Goal: Task Accomplishment & Management: Complete application form

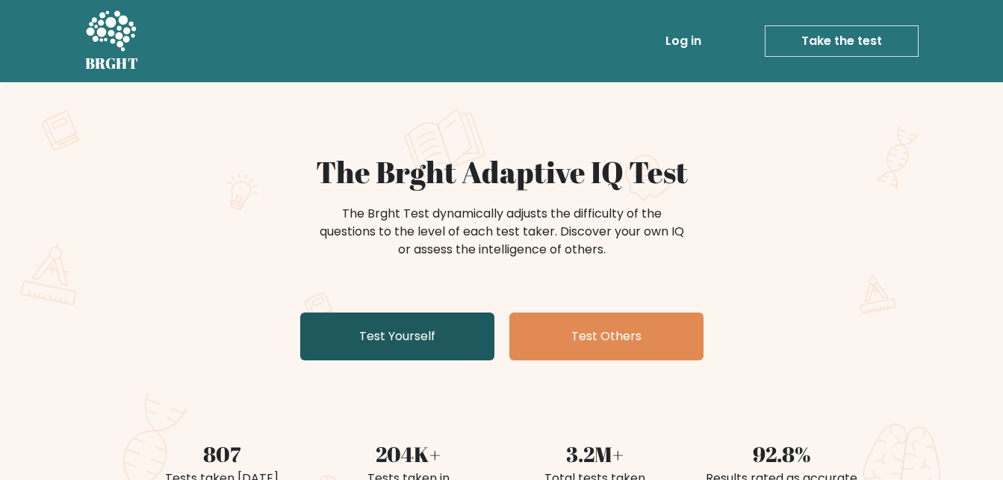
click at [400, 329] on link "Test Yourself" at bounding box center [397, 336] width 194 height 48
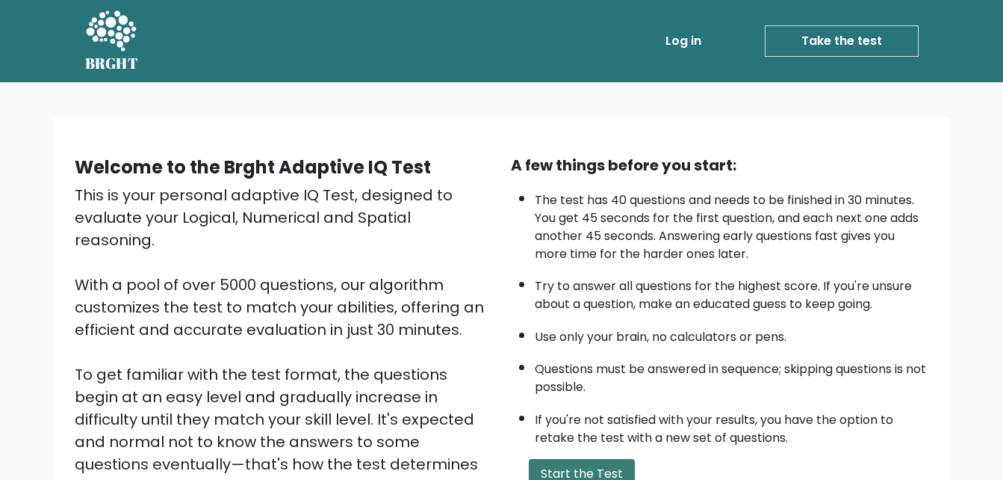
click at [611, 465] on button "Start the Test" at bounding box center [582, 474] width 106 height 30
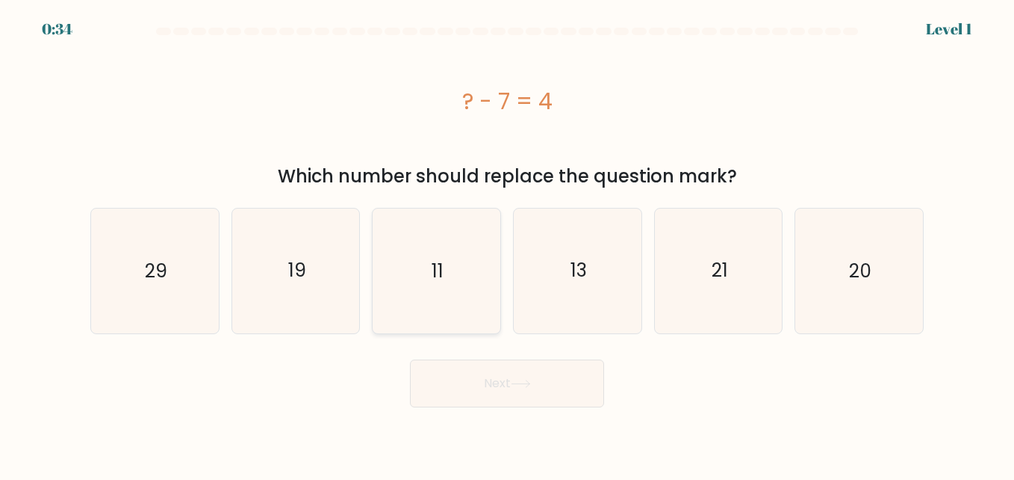
click at [441, 263] on text "11" at bounding box center [438, 271] width 12 height 26
click at [507, 244] on input "c. 11" at bounding box center [507, 242] width 1 height 4
radio input "true"
click at [530, 391] on button "Next" at bounding box center [507, 383] width 194 height 48
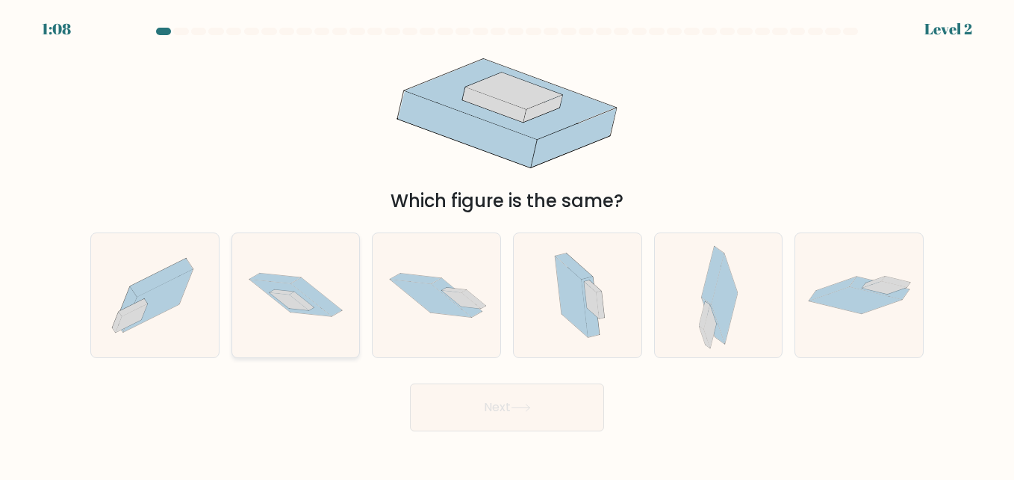
click at [305, 326] on icon at bounding box center [296, 294] width 128 height 84
click at [507, 244] on input "b." at bounding box center [507, 242] width 1 height 4
radio input "true"
click at [477, 401] on button "Next" at bounding box center [507, 407] width 194 height 48
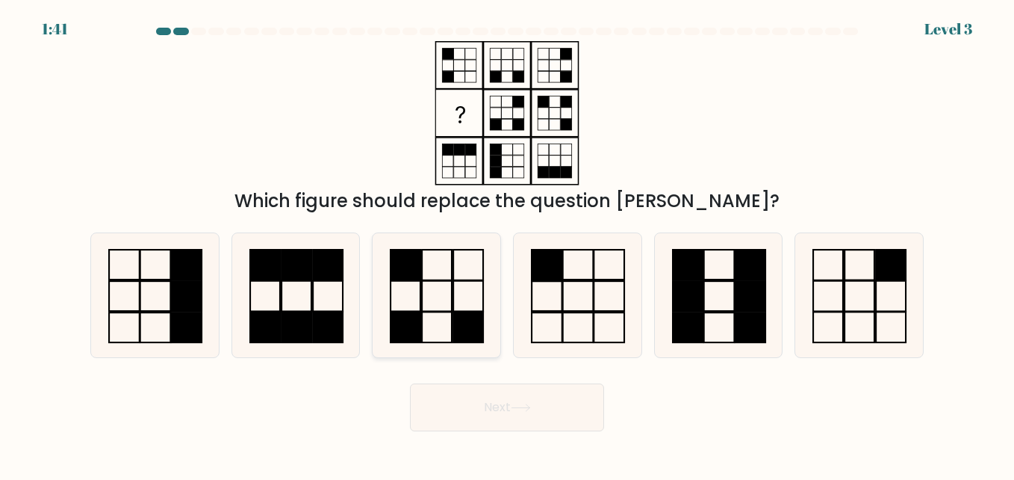
click at [457, 323] on rect at bounding box center [469, 326] width 30 height 31
click at [507, 244] on input "c." at bounding box center [507, 242] width 1 height 4
radio input "true"
click at [536, 411] on button "Next" at bounding box center [507, 407] width 194 height 48
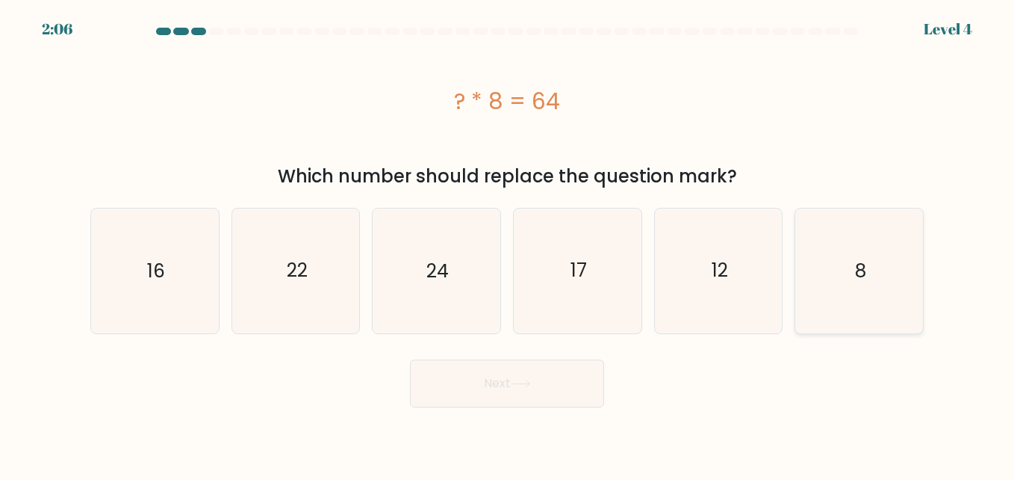
click at [851, 319] on icon "8" at bounding box center [859, 270] width 124 height 124
click at [508, 244] on input "f. 8" at bounding box center [507, 242] width 1 height 4
radio input "true"
click at [539, 405] on button "Next" at bounding box center [507, 383] width 194 height 48
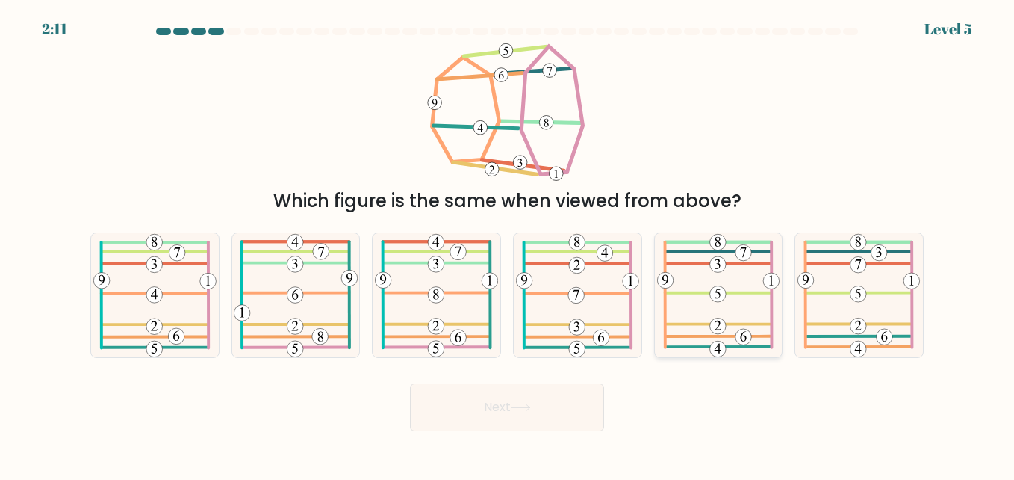
click at [744, 311] on icon at bounding box center [718, 295] width 123 height 124
click at [508, 244] on input "e." at bounding box center [507, 242] width 1 height 4
radio input "true"
click at [507, 416] on button "Next" at bounding box center [507, 407] width 194 height 48
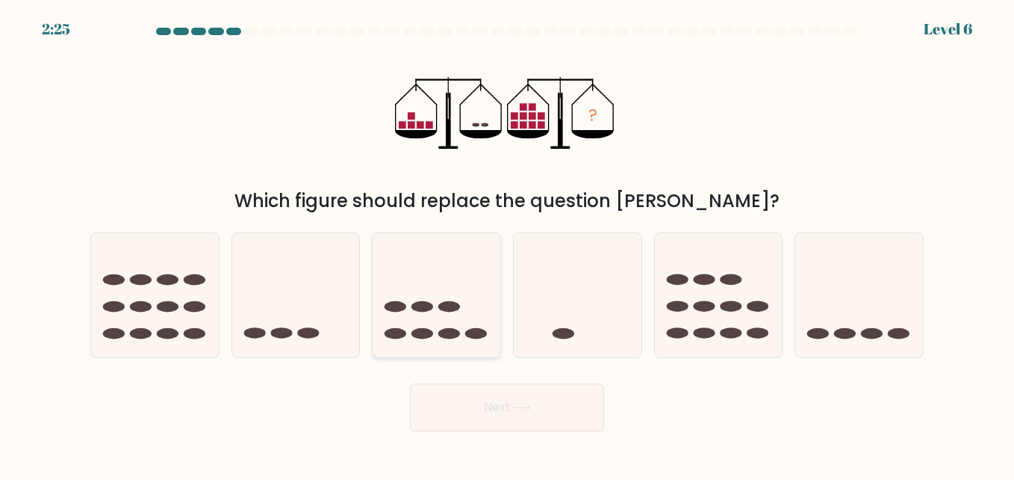
click at [429, 329] on icon at bounding box center [437, 294] width 128 height 105
click at [507, 244] on input "c." at bounding box center [507, 242] width 1 height 4
radio input "true"
click at [527, 413] on button "Next" at bounding box center [507, 407] width 194 height 48
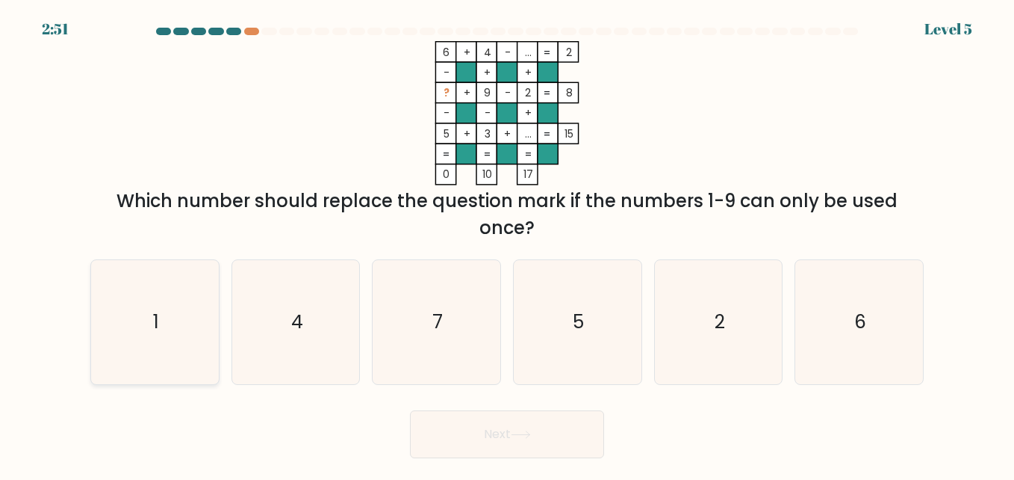
click at [141, 347] on icon "1" at bounding box center [155, 322] width 124 height 124
click at [507, 244] on input "a. 1" at bounding box center [507, 242] width 1 height 4
radio input "true"
click at [491, 452] on button "Next" at bounding box center [507, 434] width 194 height 48
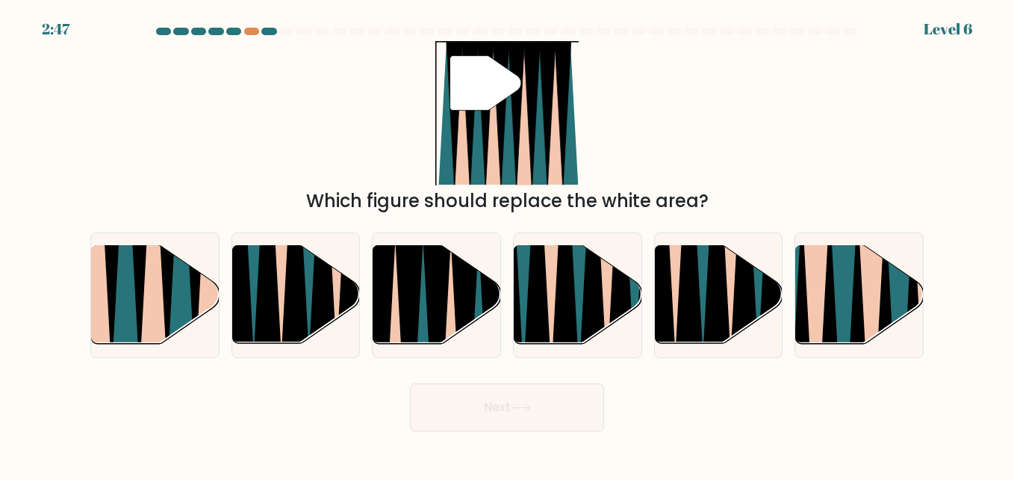
click at [491, 452] on body "2:47 Level 6" at bounding box center [507, 240] width 1014 height 480
click at [474, 297] on icon at bounding box center [464, 348] width 29 height 255
click at [507, 244] on input "c." at bounding box center [507, 242] width 1 height 4
radio input "true"
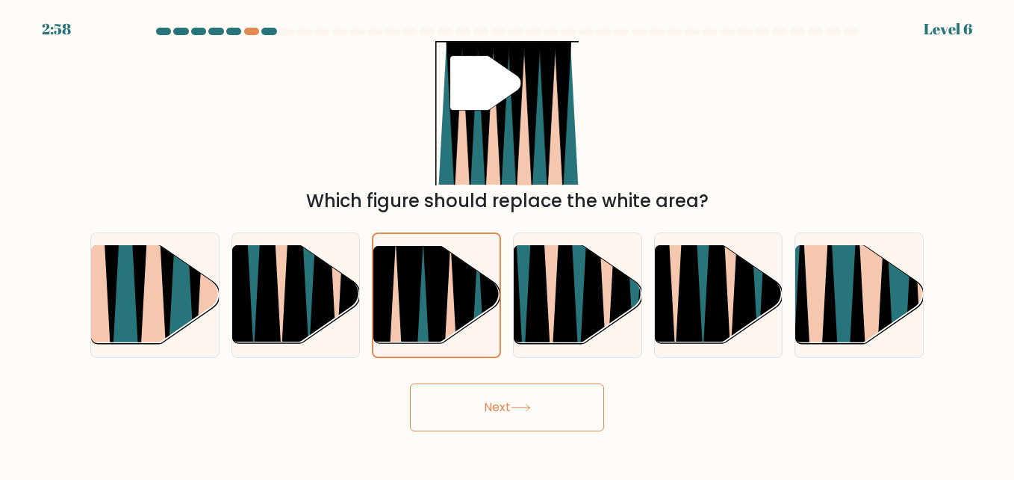
click at [525, 406] on icon at bounding box center [521, 407] width 20 height 8
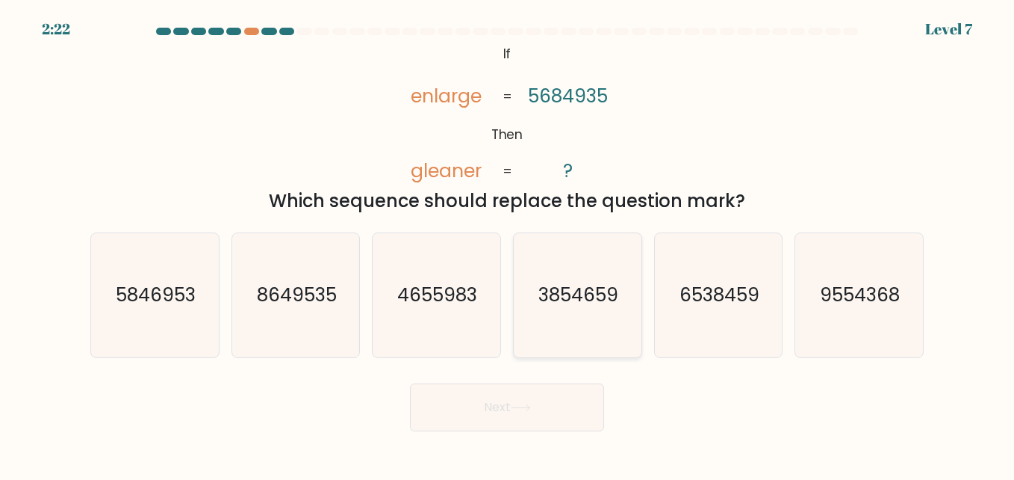
click at [547, 314] on icon "3854659" at bounding box center [577, 295] width 124 height 124
click at [508, 244] on input "d. 3854659" at bounding box center [507, 242] width 1 height 4
radio input "true"
click at [519, 421] on button "Next" at bounding box center [507, 407] width 194 height 48
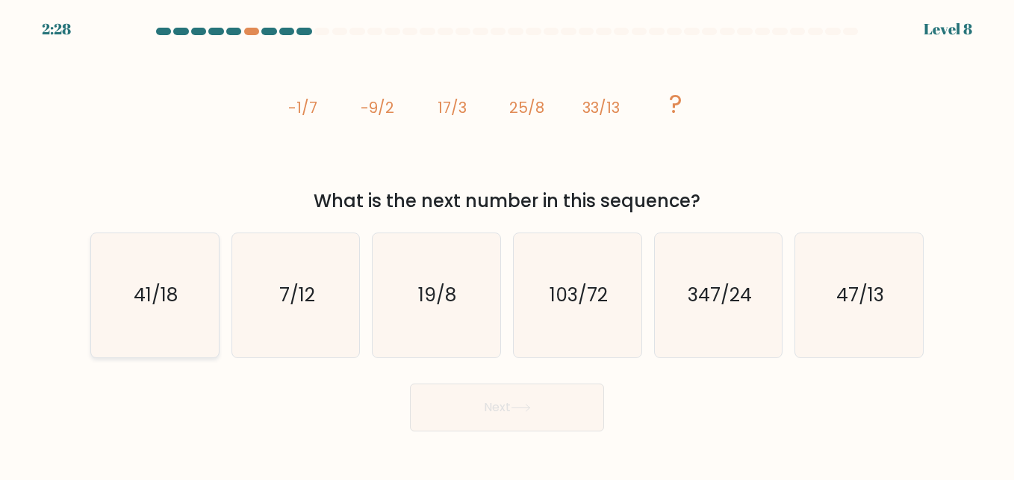
click at [184, 308] on icon "41/18" at bounding box center [155, 295] width 124 height 124
click at [507, 244] on input "a. 41/18" at bounding box center [507, 242] width 1 height 4
radio input "true"
click at [509, 435] on body "2:26 Level 8" at bounding box center [507, 240] width 1014 height 480
click at [525, 418] on button "Next" at bounding box center [507, 407] width 194 height 48
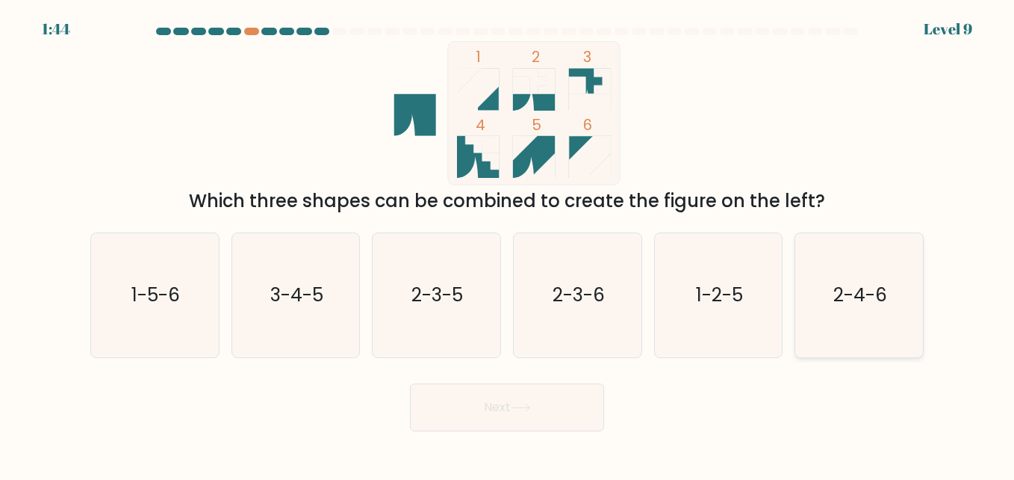
click at [848, 310] on icon "2-4-6" at bounding box center [859, 295] width 124 height 124
click at [508, 244] on input "f. 2-4-6" at bounding box center [507, 242] width 1 height 4
radio input "true"
click at [495, 414] on button "Next" at bounding box center [507, 407] width 194 height 48
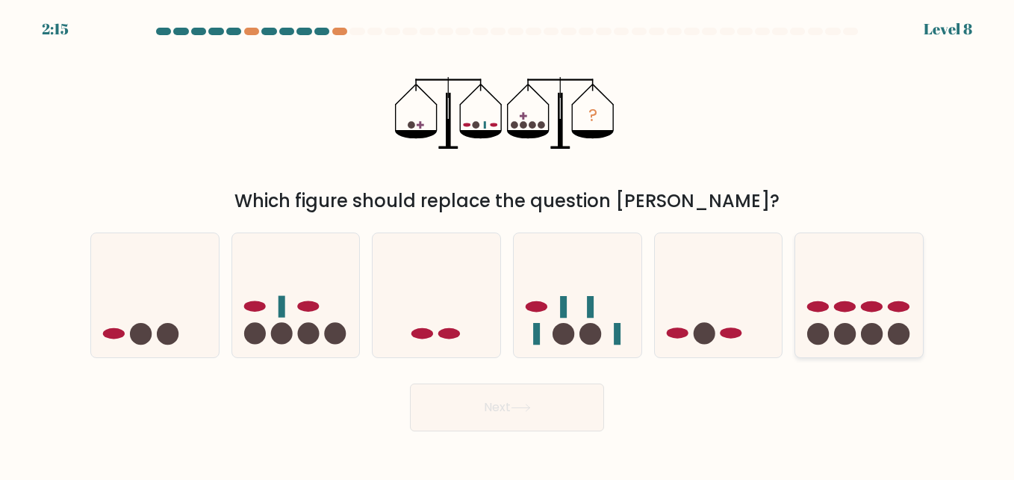
click at [848, 306] on ellipse at bounding box center [845, 306] width 22 height 11
click at [508, 244] on input "f." at bounding box center [507, 242] width 1 height 4
radio input "true"
click at [288, 306] on icon at bounding box center [296, 294] width 128 height 105
click at [507, 244] on input "b." at bounding box center [507, 242] width 1 height 4
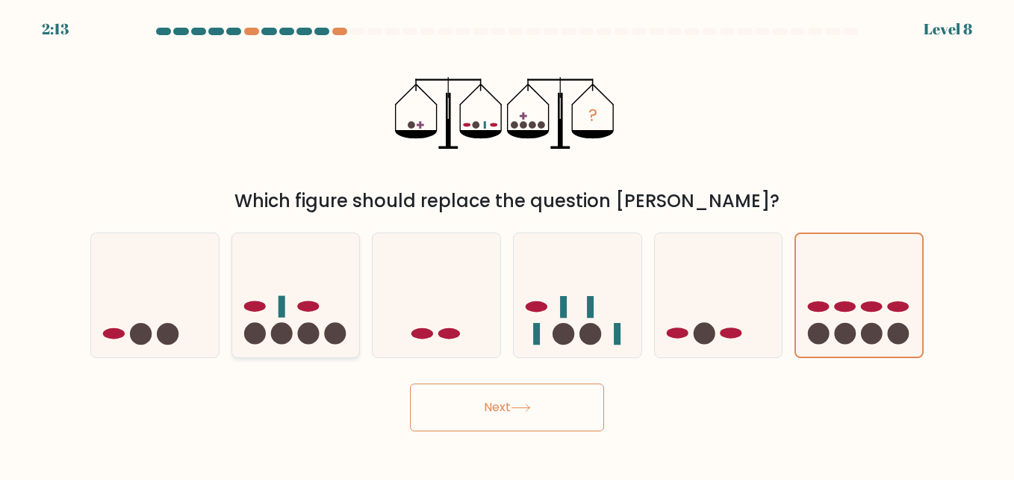
radio input "true"
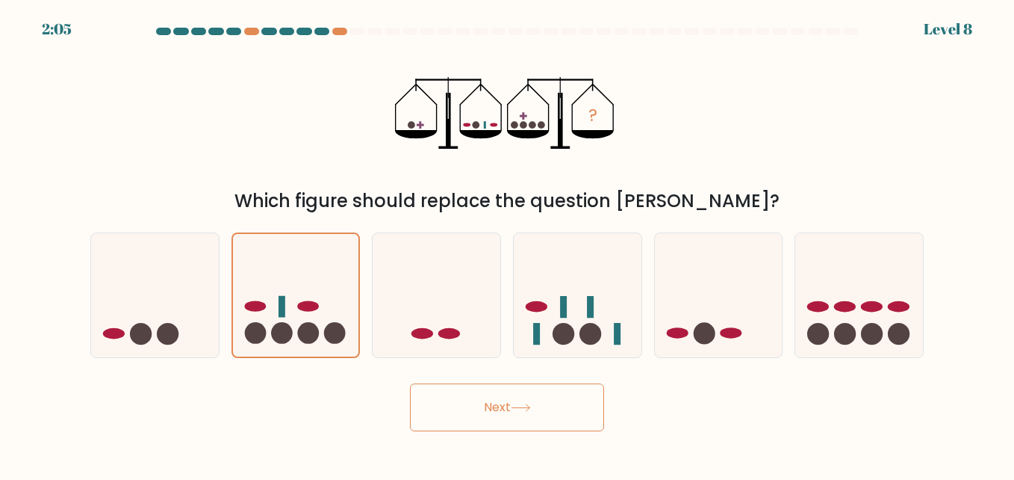
click at [537, 420] on button "Next" at bounding box center [507, 407] width 194 height 48
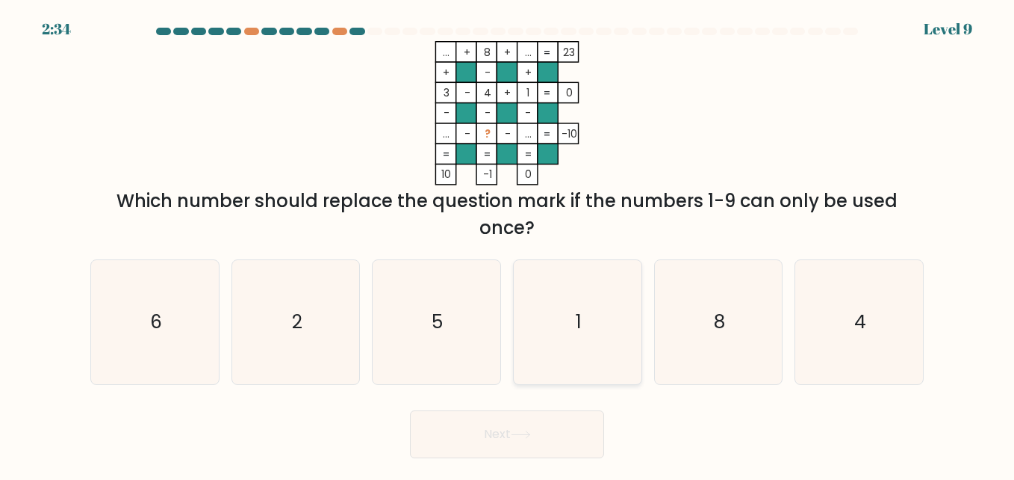
click at [530, 261] on icon "1" at bounding box center [577, 322] width 124 height 124
click at [508, 244] on input "d. 1" at bounding box center [507, 242] width 1 height 4
radio input "true"
click at [471, 317] on icon "5" at bounding box center [436, 322] width 124 height 124
click at [507, 244] on input "c. 5" at bounding box center [507, 242] width 1 height 4
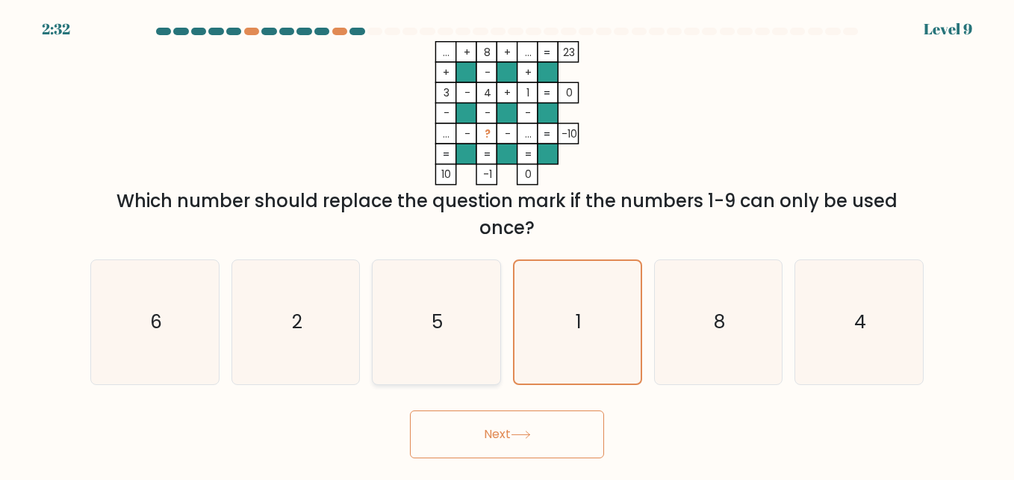
radio input "true"
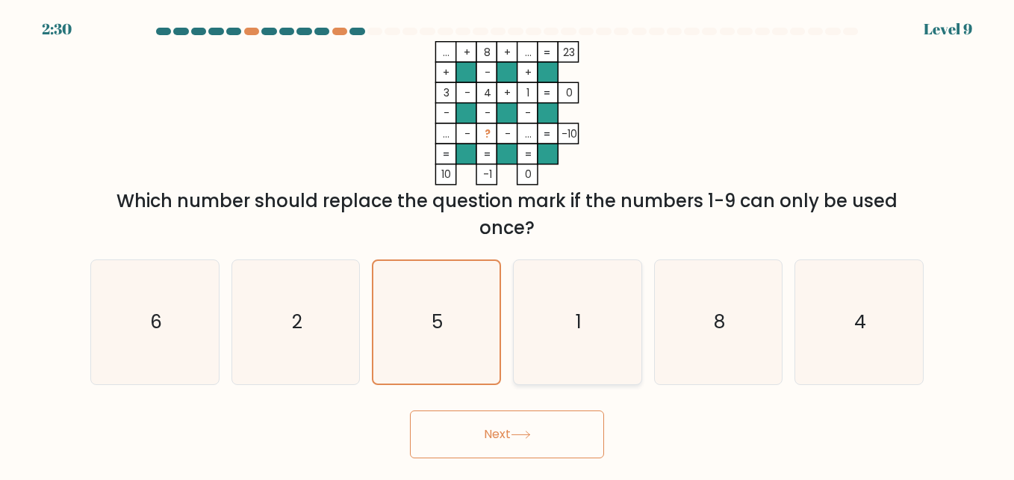
click at [584, 348] on icon "1" at bounding box center [577, 322] width 124 height 124
click at [508, 244] on input "d. 1" at bounding box center [507, 242] width 1 height 4
radio input "true"
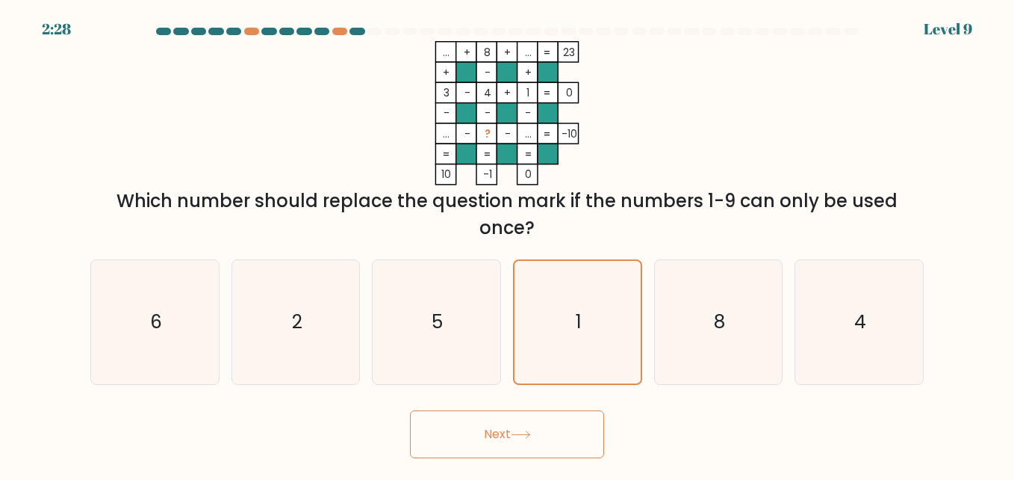
click at [570, 437] on button "Next" at bounding box center [507, 434] width 194 height 48
click at [559, 430] on button "Next" at bounding box center [507, 434] width 194 height 48
click at [623, 344] on icon "1" at bounding box center [577, 322] width 123 height 123
click at [508, 244] on input "d. 1" at bounding box center [507, 242] width 1 height 4
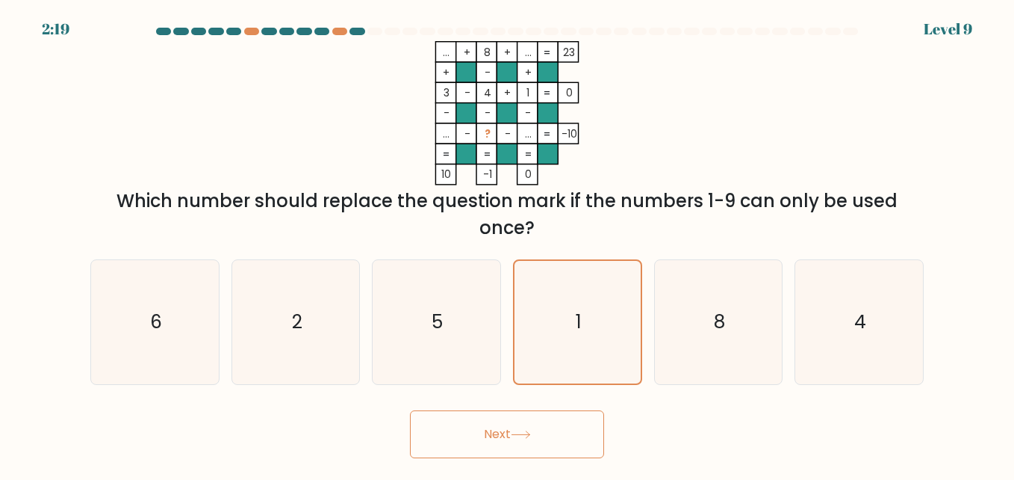
click at [530, 427] on button "Next" at bounding box center [507, 434] width 194 height 48
click at [701, 341] on icon "8" at bounding box center [719, 322] width 124 height 124
click at [508, 244] on input "e. 8" at bounding box center [507, 242] width 1 height 4
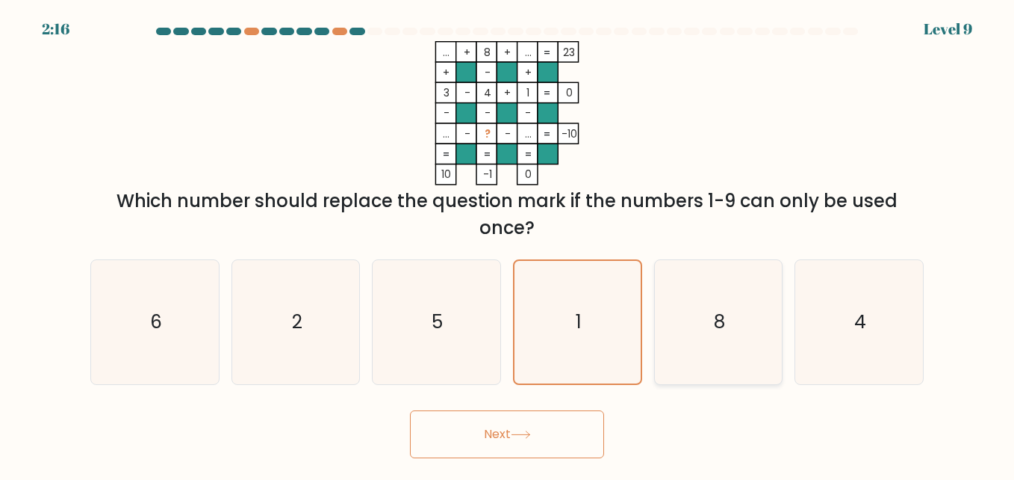
radio input "true"
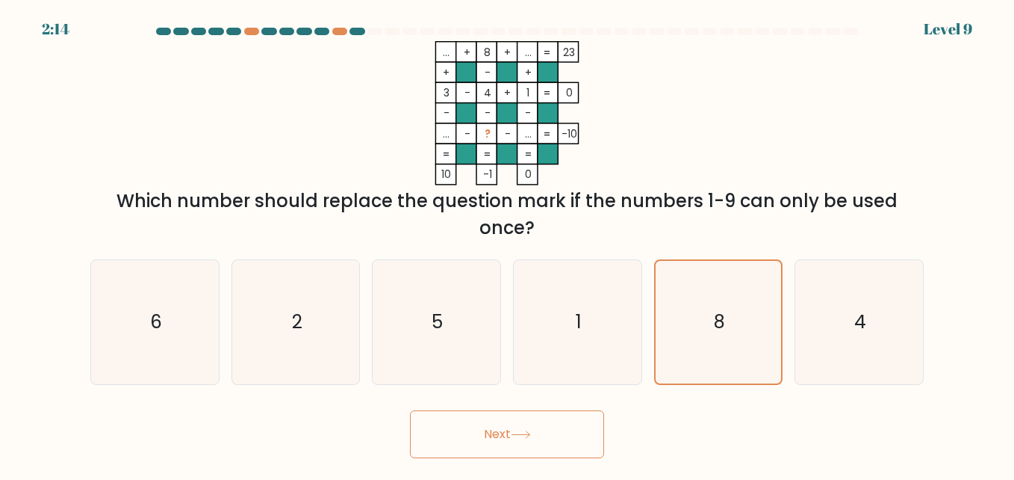
click at [592, 428] on button "Next" at bounding box center [507, 434] width 194 height 48
click at [460, 317] on icon "5" at bounding box center [436, 322] width 124 height 124
click at [507, 244] on input "c. 5" at bounding box center [507, 242] width 1 height 4
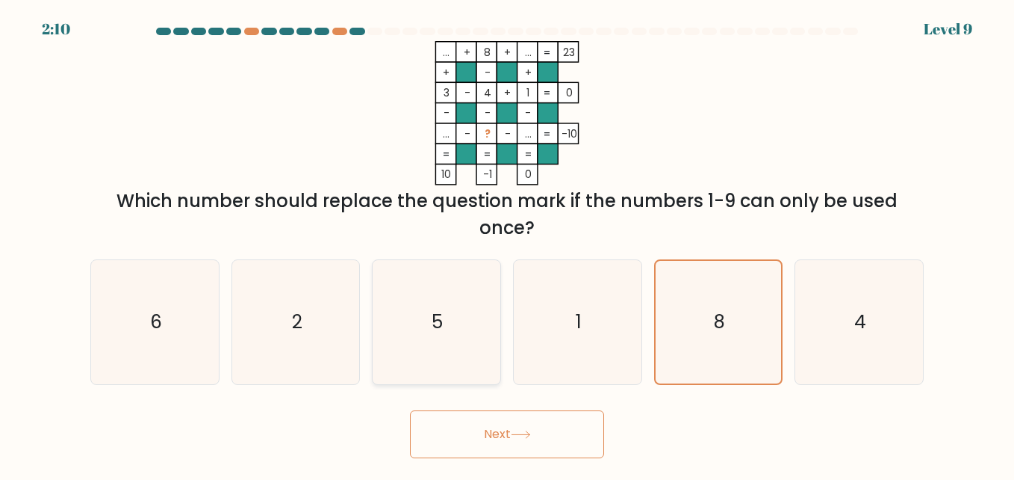
radio input "true"
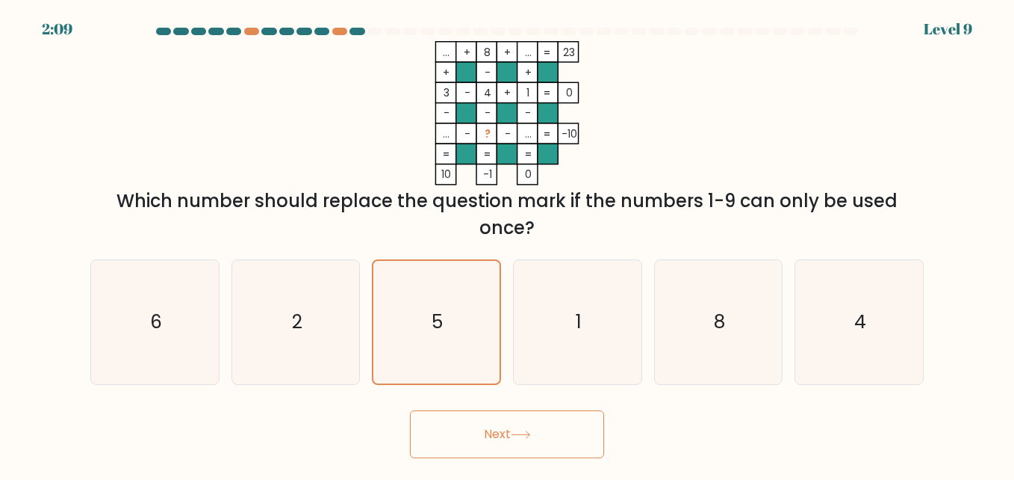
click at [456, 430] on button "Next" at bounding box center [507, 434] width 194 height 48
click at [410, 410] on button "Next" at bounding box center [507, 434] width 194 height 48
click at [491, 426] on button "Next" at bounding box center [507, 434] width 194 height 48
click at [530, 440] on button "Next" at bounding box center [507, 434] width 194 height 48
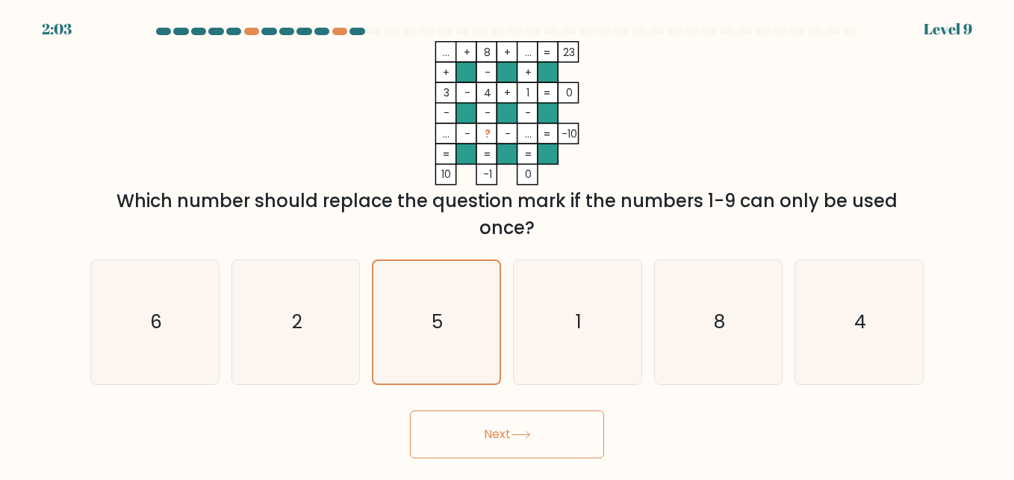
click at [530, 440] on button "Next" at bounding box center [507, 434] width 194 height 48
click at [558, 430] on button "Next" at bounding box center [507, 434] width 194 height 48
click at [568, 369] on icon "1" at bounding box center [577, 322] width 124 height 124
click at [508, 244] on input "d. 1" at bounding box center [507, 242] width 1 height 4
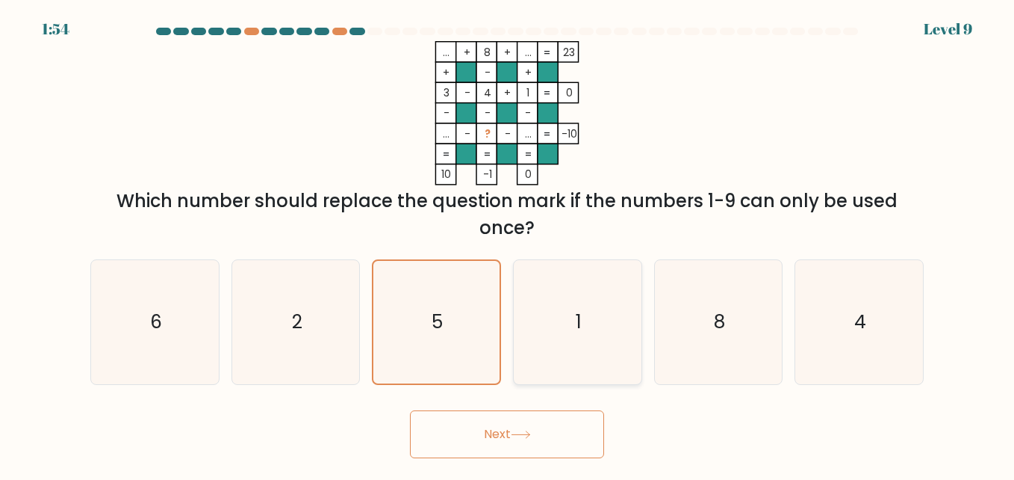
radio input "true"
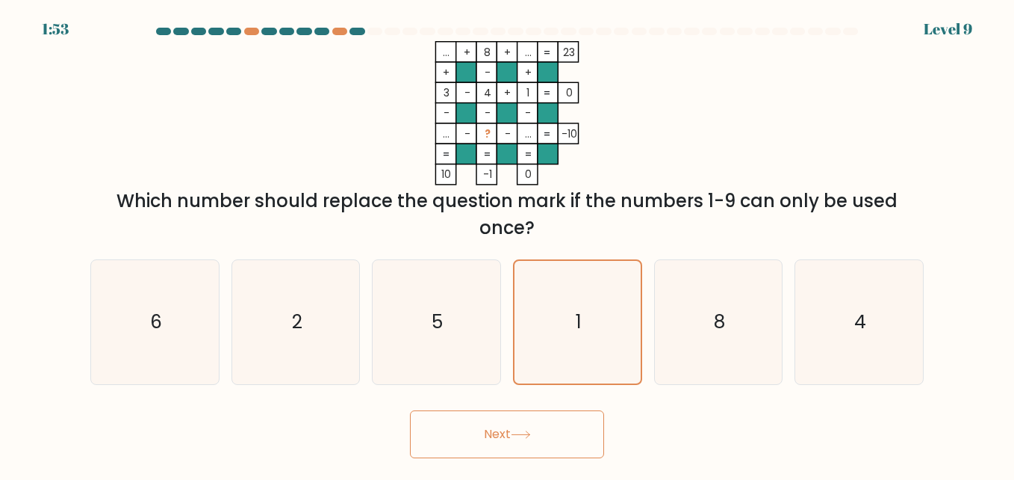
click at [557, 422] on button "Next" at bounding box center [507, 434] width 194 height 48
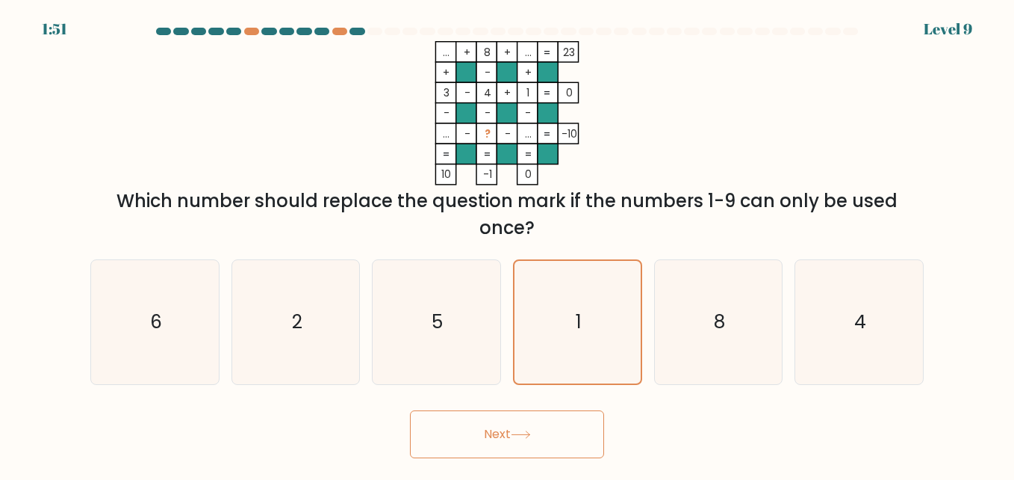
click at [557, 422] on button "Next" at bounding box center [507, 434] width 194 height 48
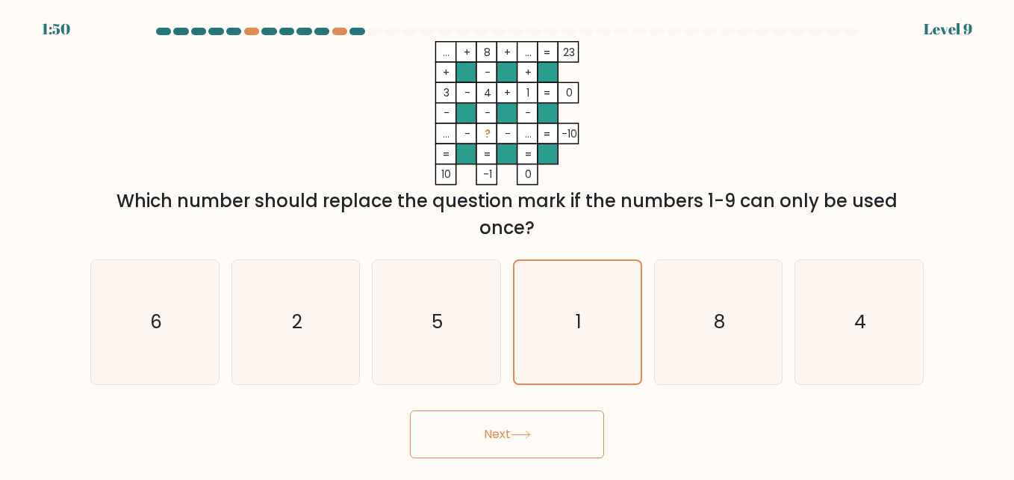
click at [557, 422] on button "Next" at bounding box center [507, 434] width 194 height 48
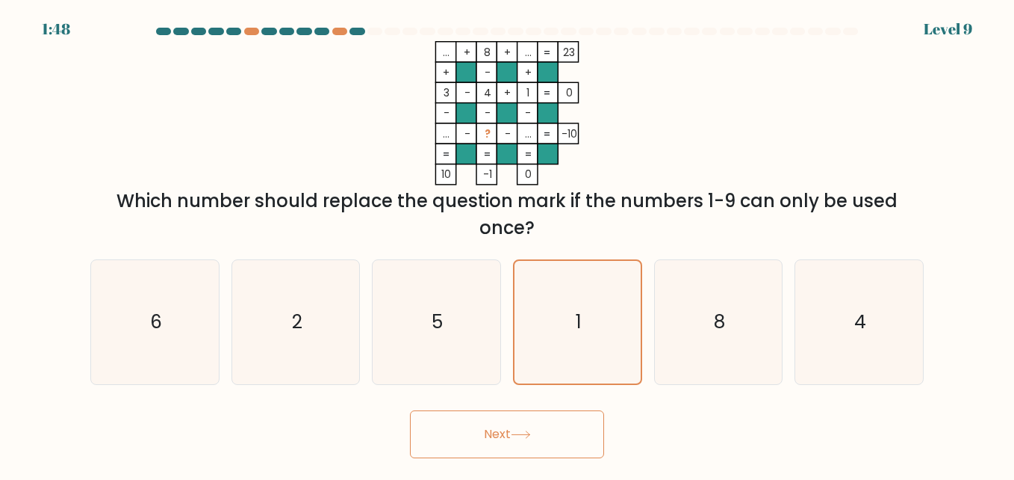
click at [557, 422] on button "Next" at bounding box center [507, 434] width 194 height 48
click at [733, 329] on icon "8" at bounding box center [719, 322] width 124 height 124
click at [508, 244] on input "e. 8" at bounding box center [507, 242] width 1 height 4
radio input "true"
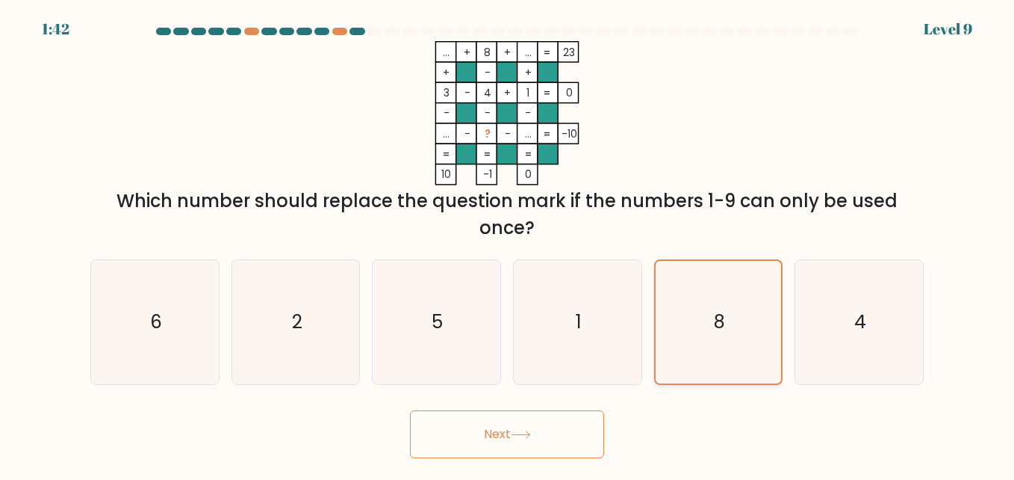
click at [733, 329] on icon "8" at bounding box center [718, 322] width 123 height 123
click at [508, 244] on input "e. 8" at bounding box center [507, 242] width 1 height 4
click at [733, 329] on icon "8" at bounding box center [718, 322] width 123 height 123
click at [508, 244] on input "e. 8" at bounding box center [507, 242] width 1 height 4
click at [733, 329] on icon "8" at bounding box center [718, 322] width 123 height 123
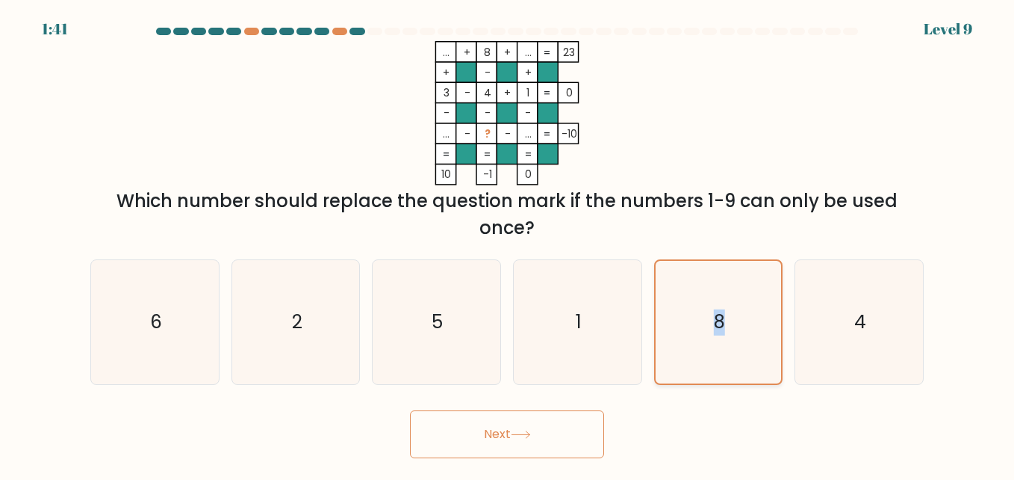
click at [508, 244] on input "e. 8" at bounding box center [507, 242] width 1 height 4
click at [733, 329] on icon "8" at bounding box center [718, 322] width 123 height 123
click at [508, 244] on input "e. 8" at bounding box center [507, 242] width 1 height 4
click at [733, 329] on icon "8" at bounding box center [718, 322] width 123 height 123
click at [508, 244] on input "e. 8" at bounding box center [507, 242] width 1 height 4
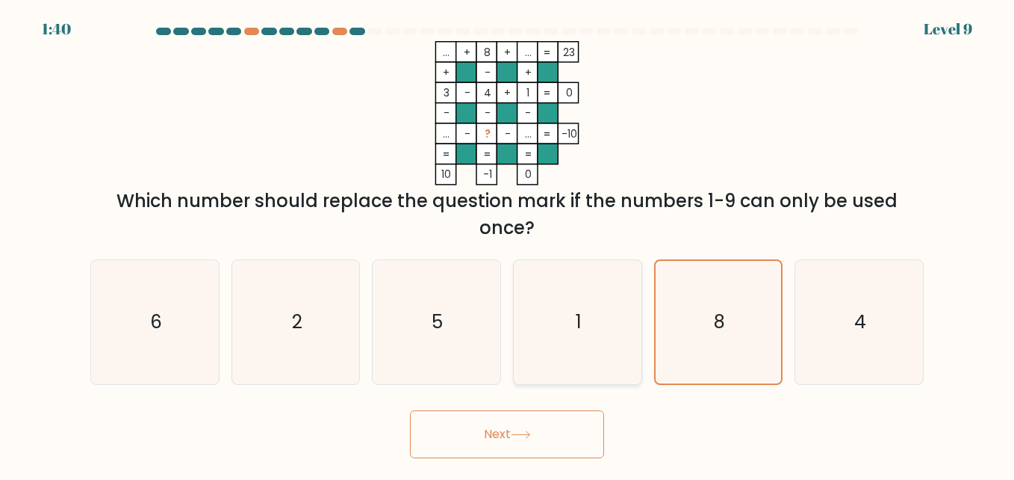
drag, startPoint x: 733, startPoint y: 329, endPoint x: 618, endPoint y: 316, distance: 115.7
click at [618, 316] on icon "1" at bounding box center [577, 322] width 124 height 124
click at [508, 244] on input "d. 1" at bounding box center [507, 242] width 1 height 4
radio input "true"
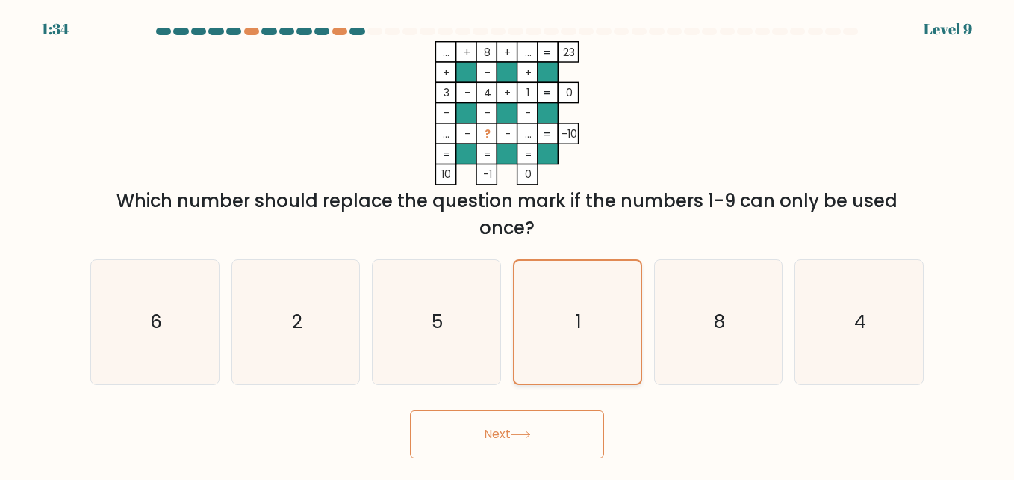
click at [618, 316] on icon "1" at bounding box center [577, 322] width 123 height 123
click at [508, 244] on input "d. 1" at bounding box center [507, 242] width 1 height 4
click at [618, 316] on icon "1" at bounding box center [577, 322] width 123 height 123
click at [508, 244] on input "d. 1" at bounding box center [507, 242] width 1 height 4
click at [618, 316] on icon "1" at bounding box center [577, 322] width 123 height 123
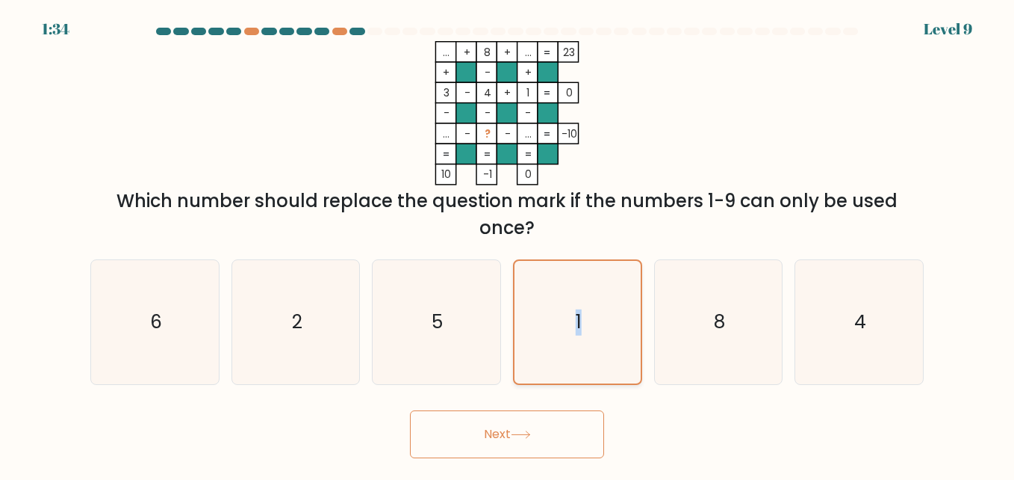
click at [508, 244] on input "d. 1" at bounding box center [507, 242] width 1 height 4
click at [618, 316] on icon "1" at bounding box center [577, 322] width 123 height 123
click at [508, 244] on input "d. 1" at bounding box center [507, 242] width 1 height 4
drag, startPoint x: 618, startPoint y: 316, endPoint x: 537, endPoint y: 423, distance: 133.9
click at [537, 423] on form at bounding box center [507, 243] width 1014 height 430
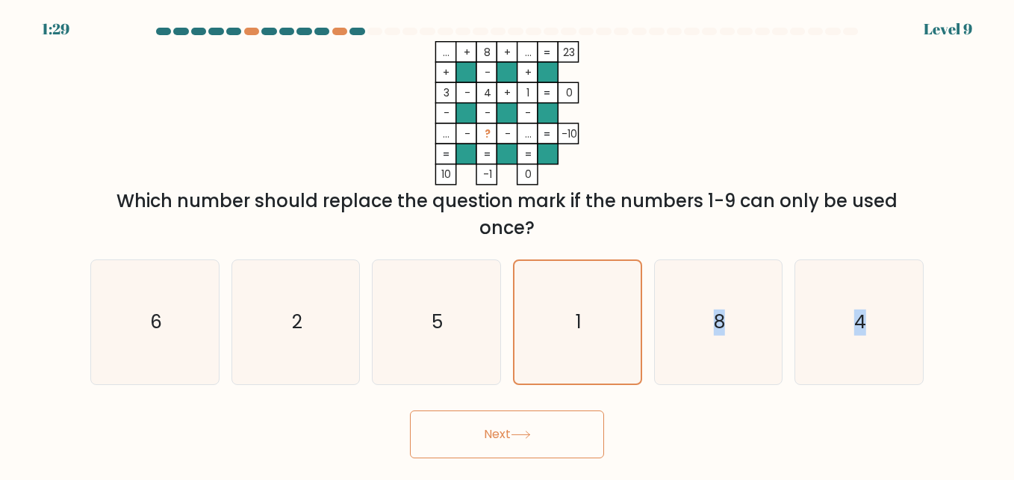
click at [537, 423] on button "Next" at bounding box center [507, 434] width 194 height 48
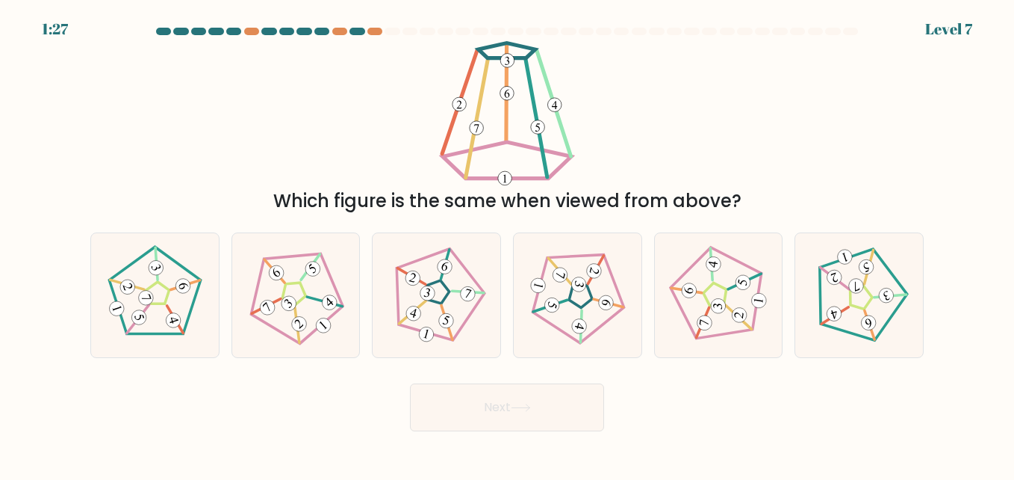
click at [537, 423] on button "Next" at bounding box center [507, 407] width 194 height 48
click at [735, 92] on div "Which figure is the same when viewed from above?" at bounding box center [507, 127] width 852 height 173
click at [558, 292] on icon at bounding box center [577, 294] width 99 height 99
click at [508, 244] on input "d." at bounding box center [507, 242] width 1 height 4
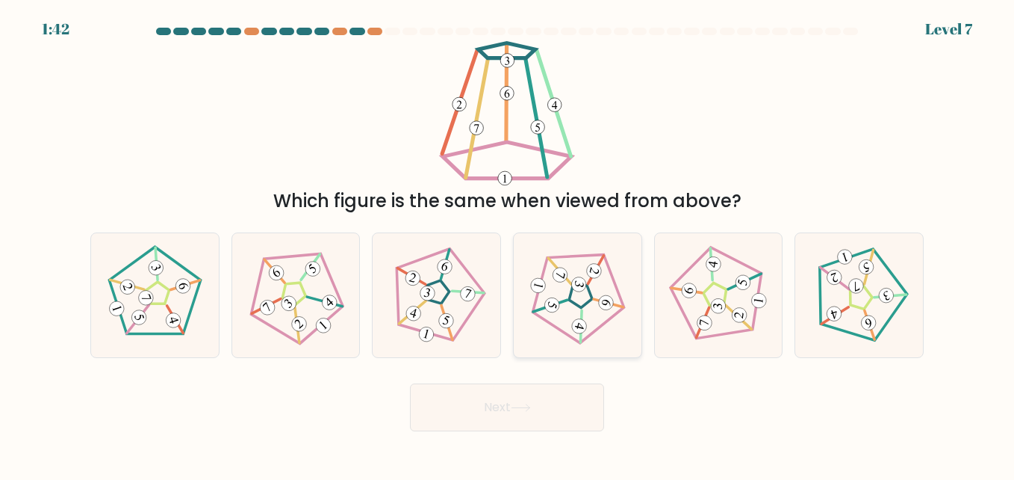
radio input "true"
click at [511, 412] on button "Next" at bounding box center [507, 407] width 194 height 48
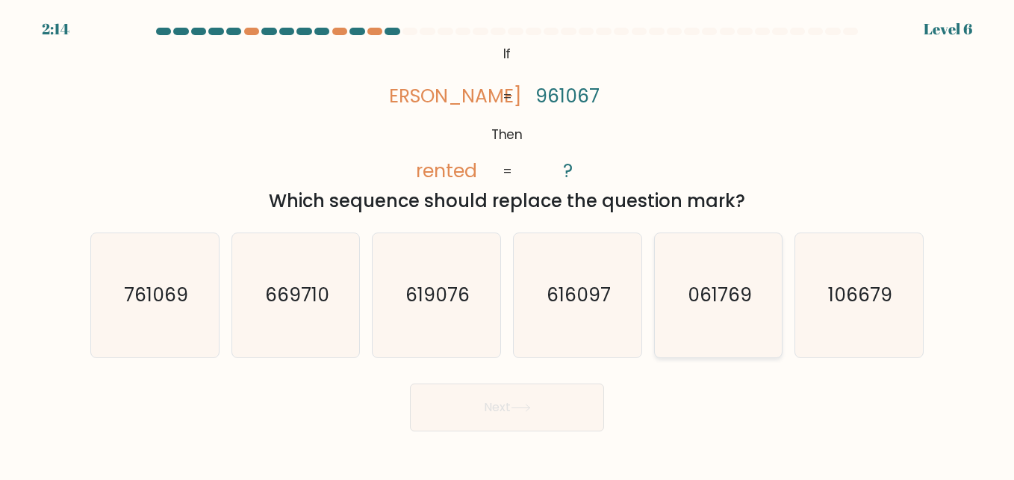
click at [705, 291] on text "061769" at bounding box center [720, 295] width 64 height 26
click at [508, 244] on input "e. 061769" at bounding box center [507, 242] width 1 height 4
radio input "true"
click at [539, 388] on button "Next" at bounding box center [507, 407] width 194 height 48
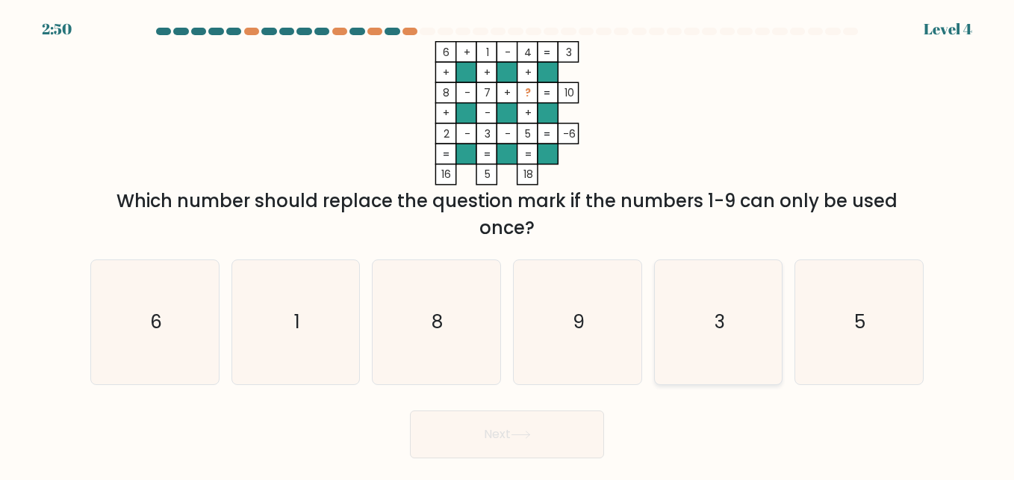
click at [725, 306] on icon "3" at bounding box center [719, 322] width 124 height 124
click at [508, 244] on input "e. 3" at bounding box center [507, 242] width 1 height 4
radio input "true"
click at [560, 429] on button "Next" at bounding box center [507, 434] width 194 height 48
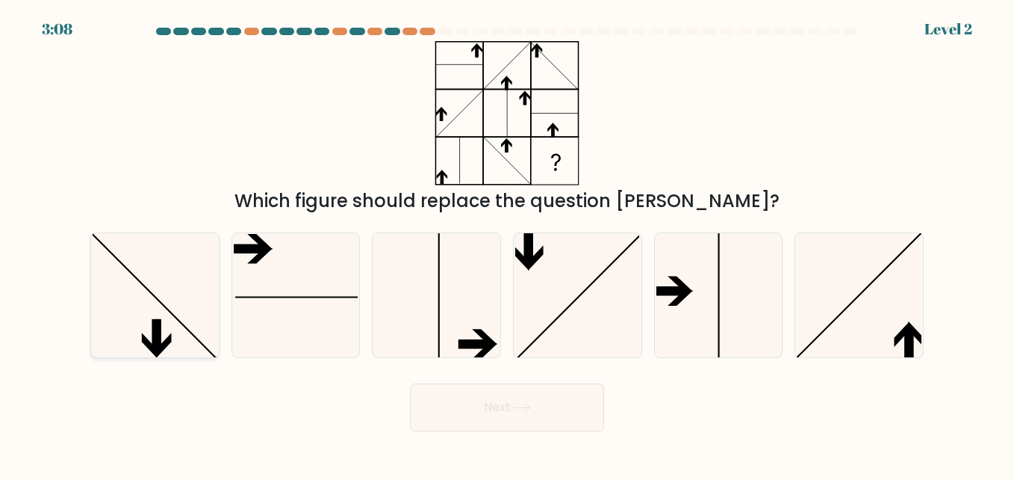
click at [154, 327] on icon at bounding box center [157, 335] width 8 height 33
click at [507, 244] on input "a." at bounding box center [507, 242] width 1 height 4
radio input "true"
click at [521, 424] on button "Next" at bounding box center [507, 407] width 194 height 48
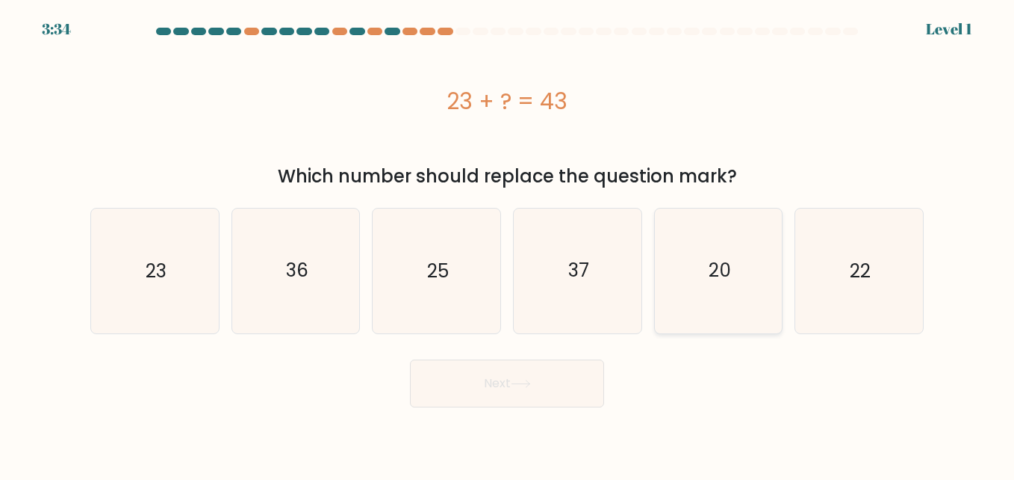
click at [662, 276] on icon "20" at bounding box center [719, 270] width 124 height 124
click at [508, 244] on input "e. 20" at bounding box center [507, 242] width 1 height 4
radio input "true"
click at [575, 384] on button "Next" at bounding box center [507, 383] width 194 height 48
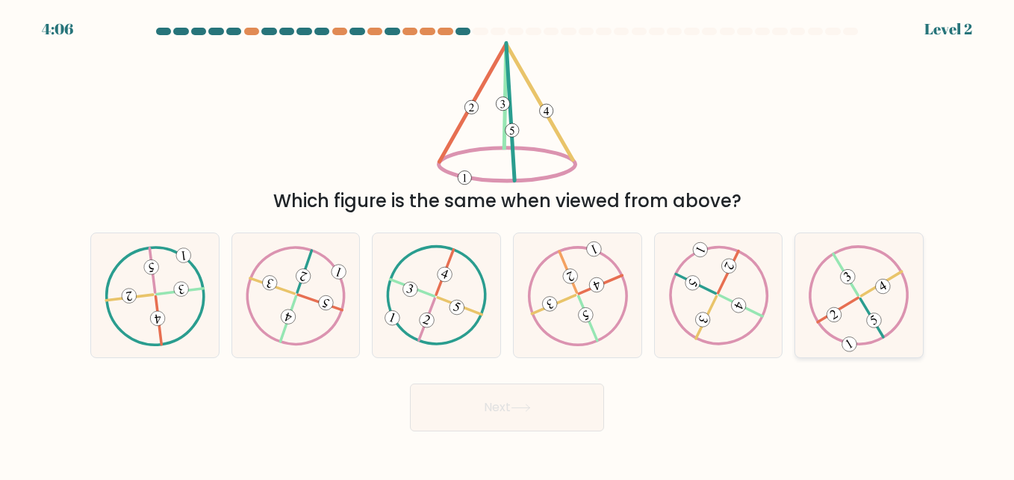
click at [902, 288] on icon at bounding box center [859, 294] width 100 height 99
click at [508, 244] on input "f." at bounding box center [507, 242] width 1 height 4
radio input "true"
click at [555, 405] on button "Next" at bounding box center [507, 407] width 194 height 48
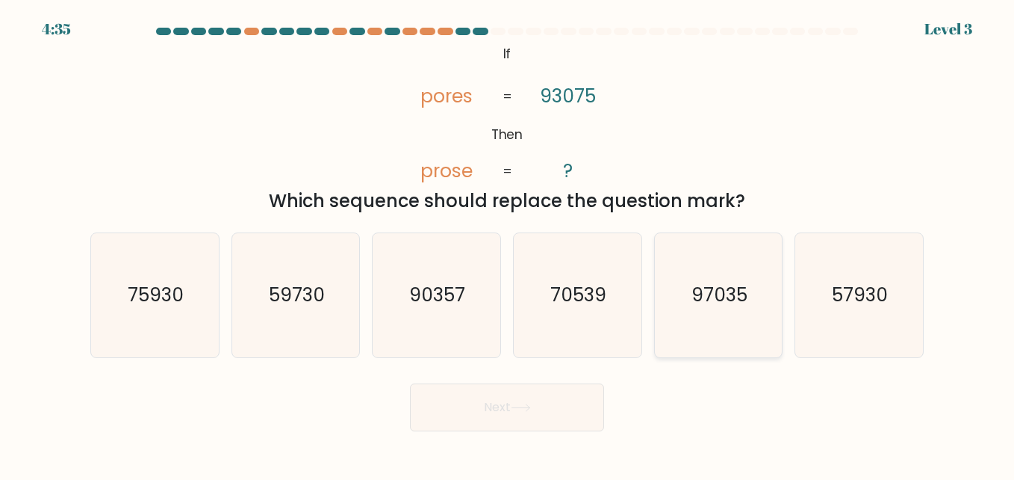
click at [686, 278] on icon "97035" at bounding box center [719, 295] width 124 height 124
click at [508, 244] on input "e. 97035" at bounding box center [507, 242] width 1 height 4
radio input "true"
click at [449, 310] on icon "90357" at bounding box center [436, 295] width 124 height 124
click at [507, 244] on input "c. 90357" at bounding box center [507, 242] width 1 height 4
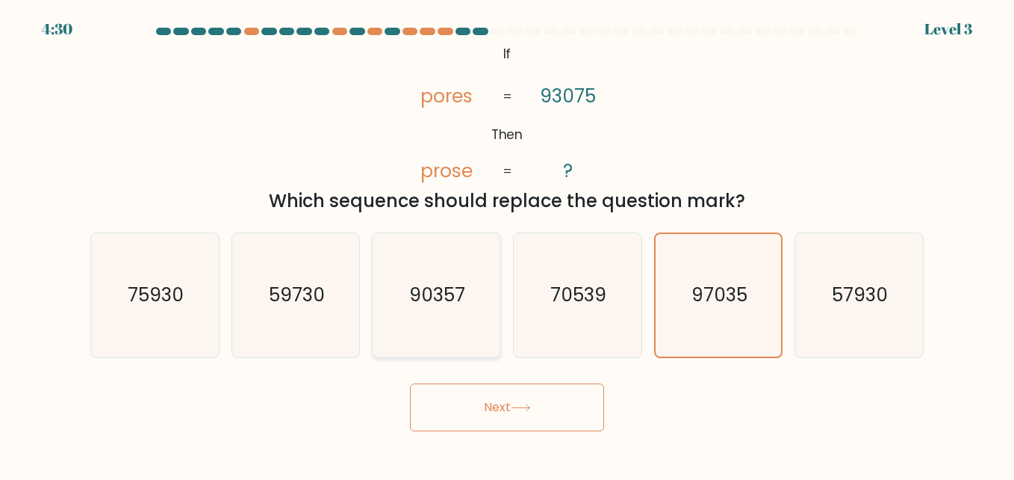
radio input "true"
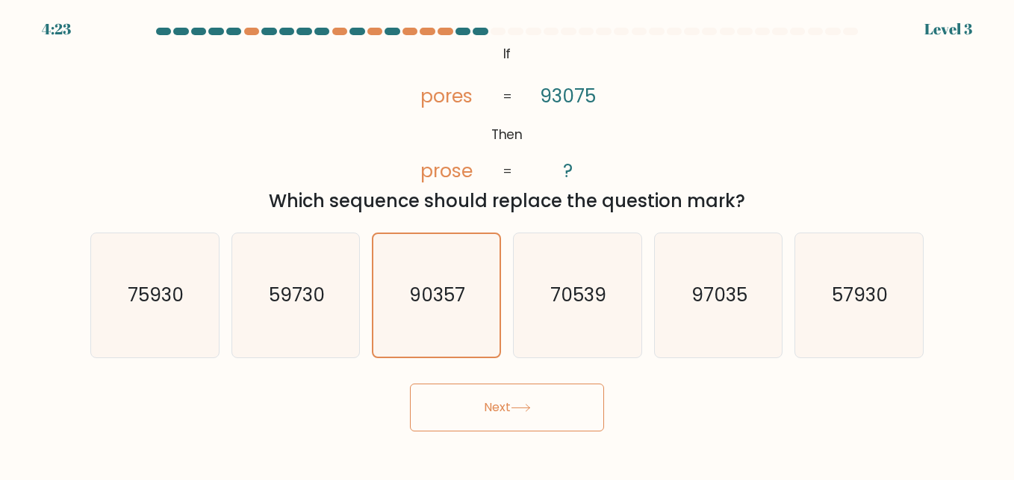
click at [512, 409] on button "Next" at bounding box center [507, 407] width 194 height 48
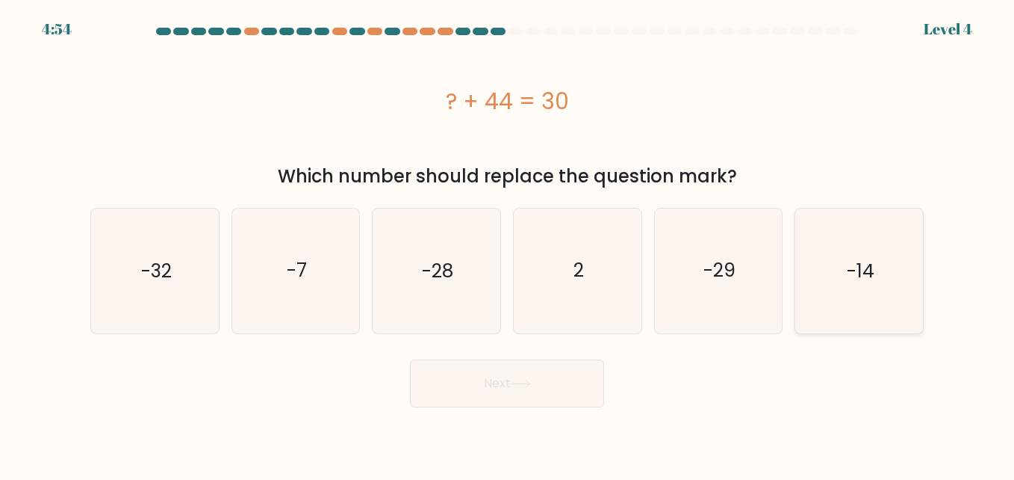
click at [811, 300] on icon "-14" at bounding box center [859, 270] width 124 height 124
click at [508, 244] on input "f. -14" at bounding box center [507, 242] width 1 height 4
radio input "true"
click at [528, 402] on button "Next" at bounding box center [507, 383] width 194 height 48
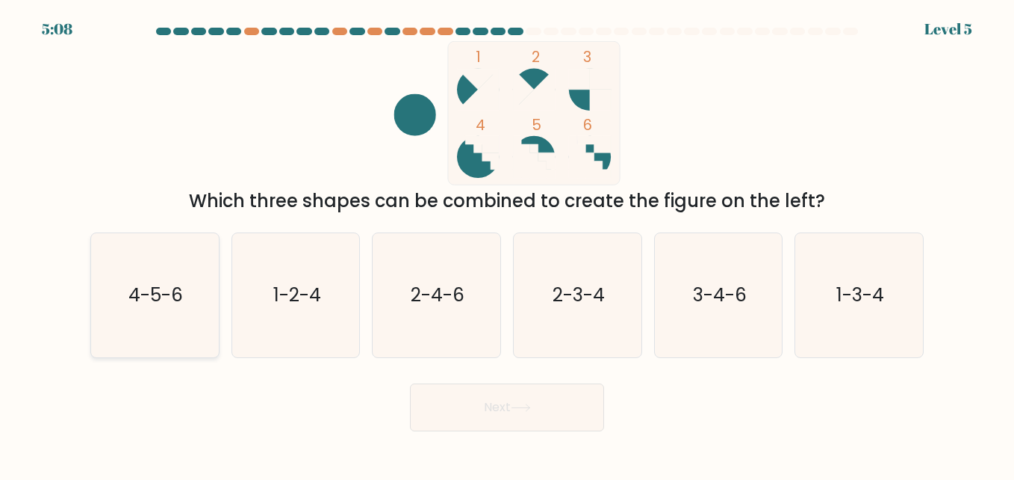
click at [199, 328] on icon "4-5-6" at bounding box center [155, 295] width 124 height 124
click at [507, 244] on input "a. 4-5-6" at bounding box center [507, 242] width 1 height 4
radio input "true"
click at [470, 418] on button "Next" at bounding box center [507, 407] width 194 height 48
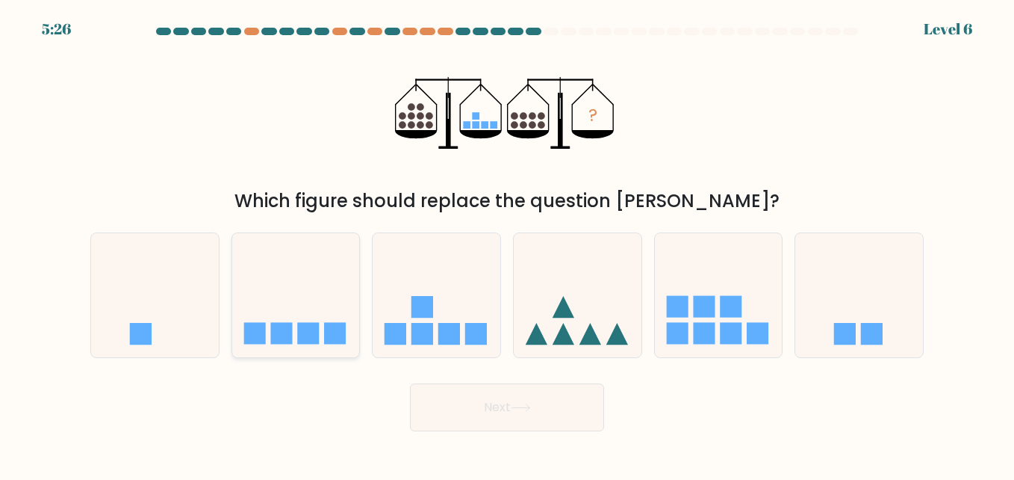
click at [288, 305] on icon at bounding box center [296, 294] width 128 height 105
click at [507, 244] on input "b." at bounding box center [507, 242] width 1 height 4
radio input "true"
click at [477, 402] on button "Next" at bounding box center [507, 407] width 194 height 48
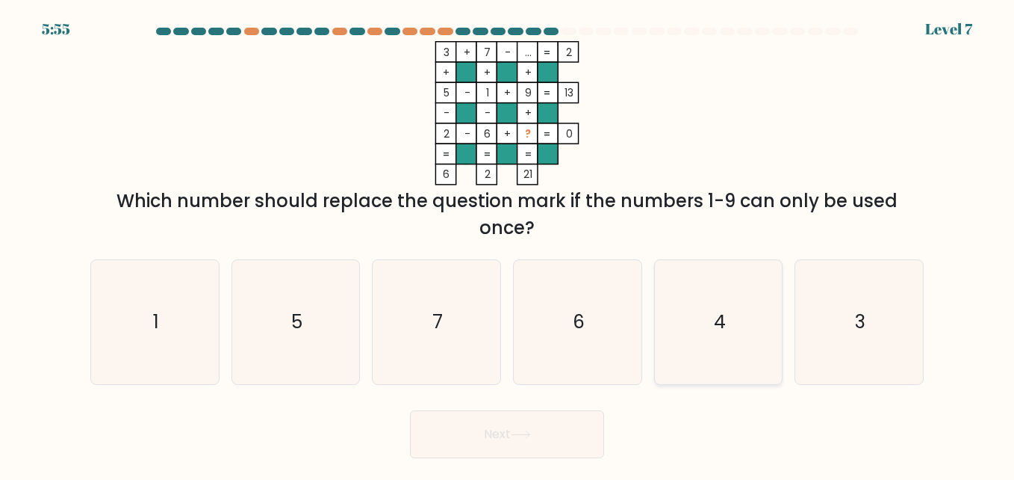
click at [717, 348] on icon "4" at bounding box center [719, 322] width 124 height 124
click at [508, 244] on input "e. 4" at bounding box center [507, 242] width 1 height 4
radio input "true"
click at [501, 451] on button "Next" at bounding box center [507, 434] width 194 height 48
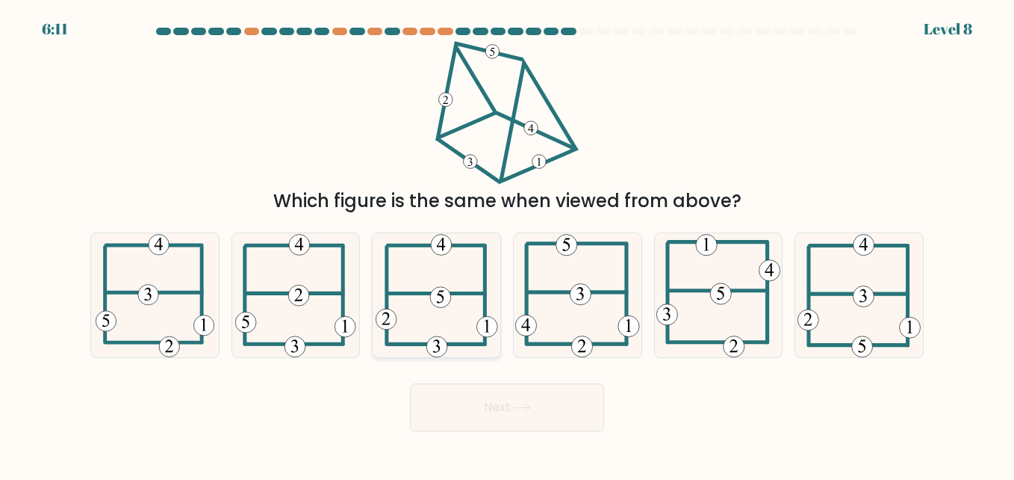
click at [423, 318] on icon at bounding box center [437, 295] width 123 height 124
click at [507, 244] on input "c." at bounding box center [507, 242] width 1 height 4
radio input "true"
click at [507, 403] on button "Next" at bounding box center [507, 407] width 194 height 48
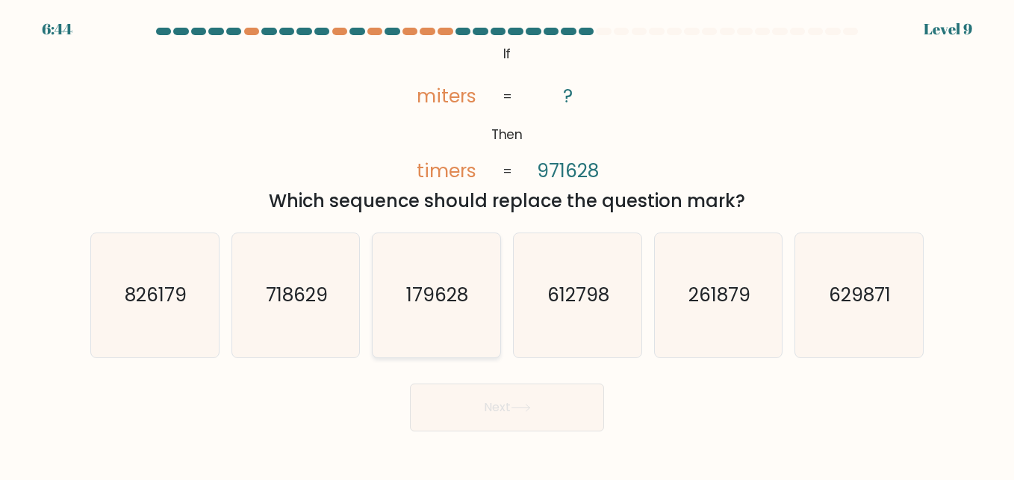
click at [473, 303] on icon "179628" at bounding box center [436, 295] width 124 height 124
click at [507, 244] on input "c. 179628" at bounding box center [507, 242] width 1 height 4
radio input "true"
click at [523, 398] on button "Next" at bounding box center [507, 407] width 194 height 48
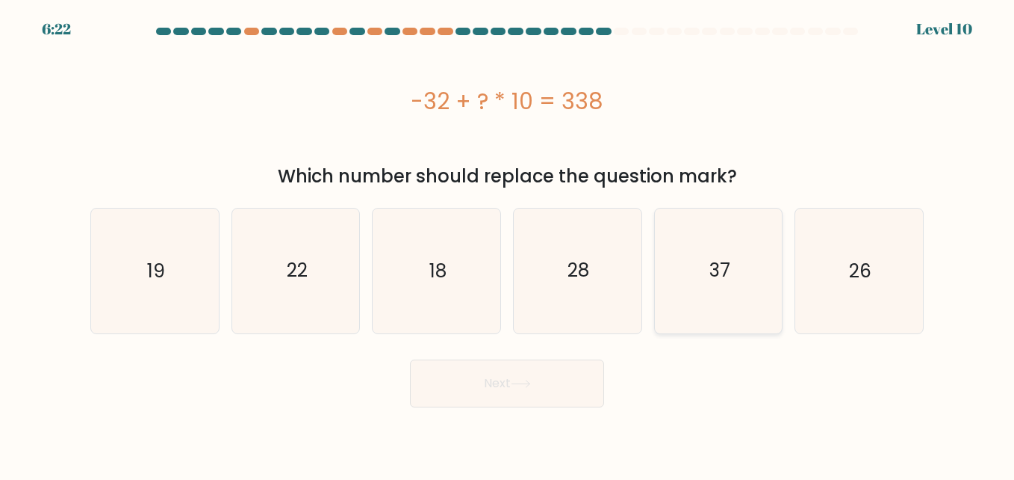
click at [704, 289] on icon "37" at bounding box center [719, 270] width 124 height 124
click at [508, 244] on input "e. 37" at bounding box center [507, 242] width 1 height 4
radio input "true"
click at [515, 375] on button "Next" at bounding box center [507, 383] width 194 height 48
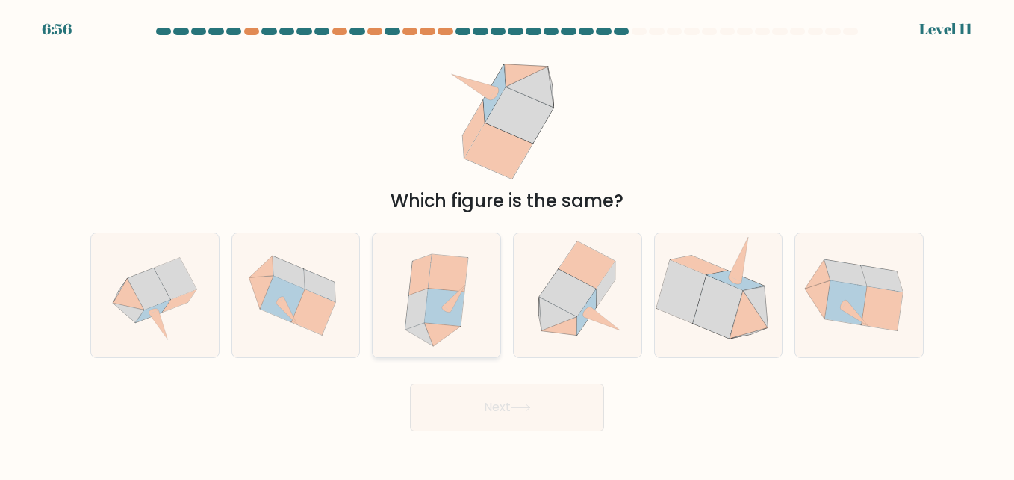
click at [438, 326] on icon at bounding box center [442, 335] width 37 height 24
click at [507, 244] on input "c." at bounding box center [507, 242] width 1 height 4
radio input "true"
click at [535, 399] on button "Next" at bounding box center [507, 407] width 194 height 48
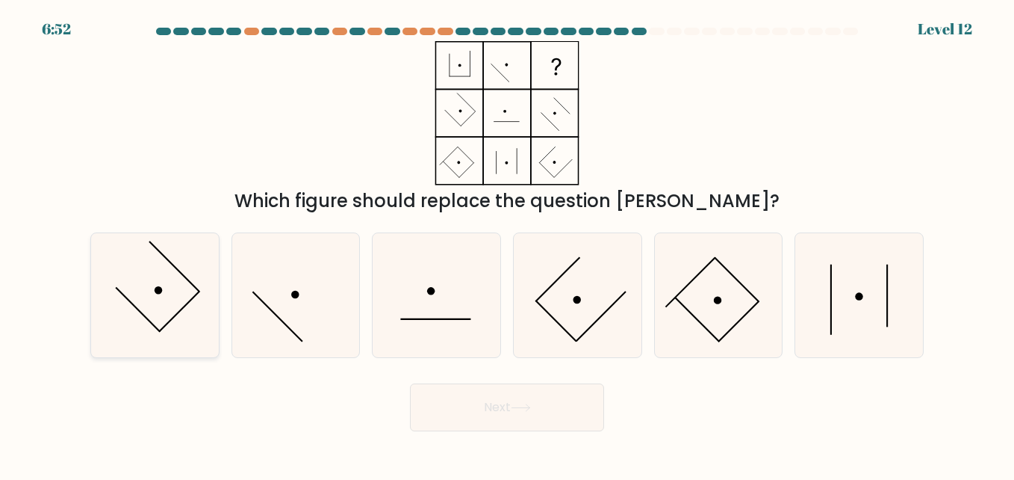
click at [163, 326] on icon at bounding box center [155, 295] width 124 height 124
click at [507, 244] on input "a." at bounding box center [507, 242] width 1 height 4
radio input "true"
click at [468, 406] on button "Next" at bounding box center [507, 407] width 194 height 48
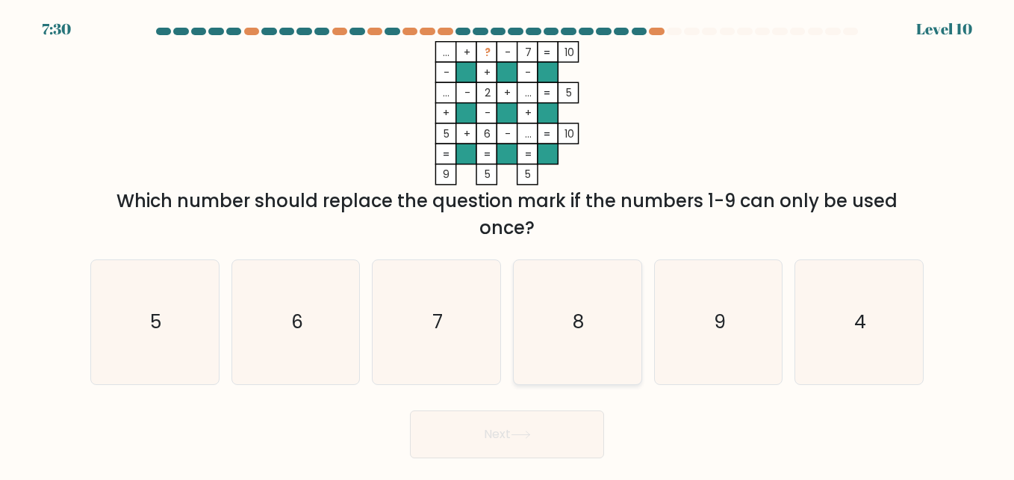
click at [558, 346] on icon "8" at bounding box center [577, 322] width 124 height 124
click at [508, 244] on input "d. 8" at bounding box center [507, 242] width 1 height 4
radio input "true"
click at [550, 430] on button "Next" at bounding box center [507, 434] width 194 height 48
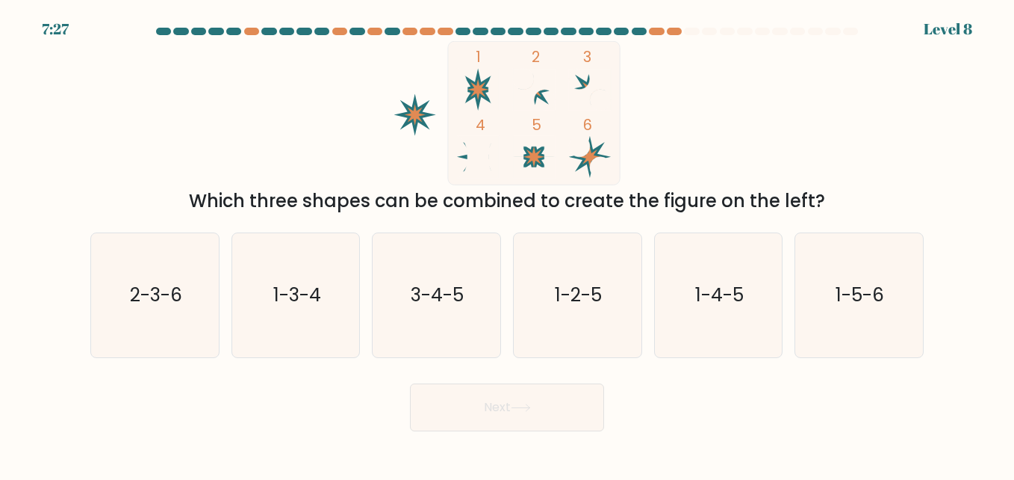
click at [550, 430] on button "Next" at bounding box center [507, 407] width 194 height 48
click at [707, 430] on div "Next" at bounding box center [507, 403] width 852 height 55
click at [164, 327] on icon "2-3-6" at bounding box center [155, 295] width 124 height 124
click at [507, 244] on input "a. 2-3-6" at bounding box center [507, 242] width 1 height 4
radio input "true"
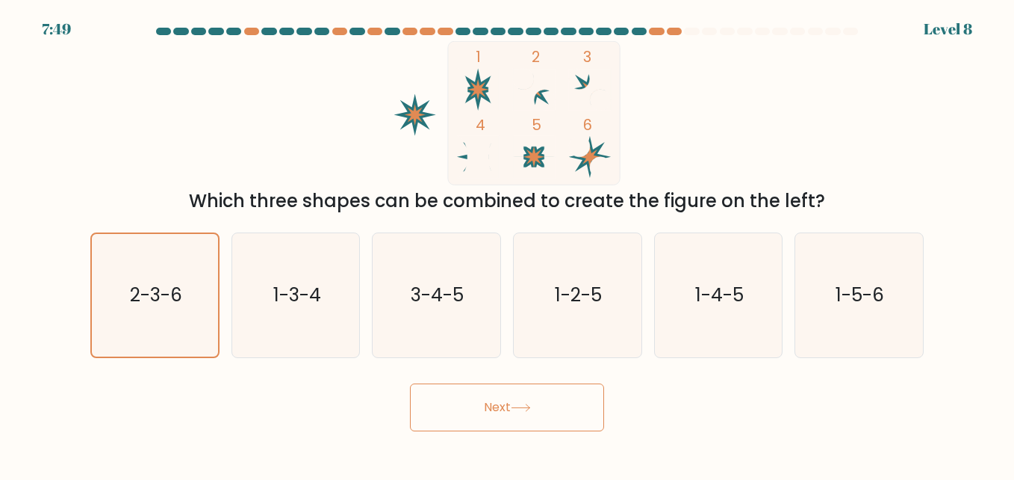
click at [501, 417] on button "Next" at bounding box center [507, 407] width 194 height 48
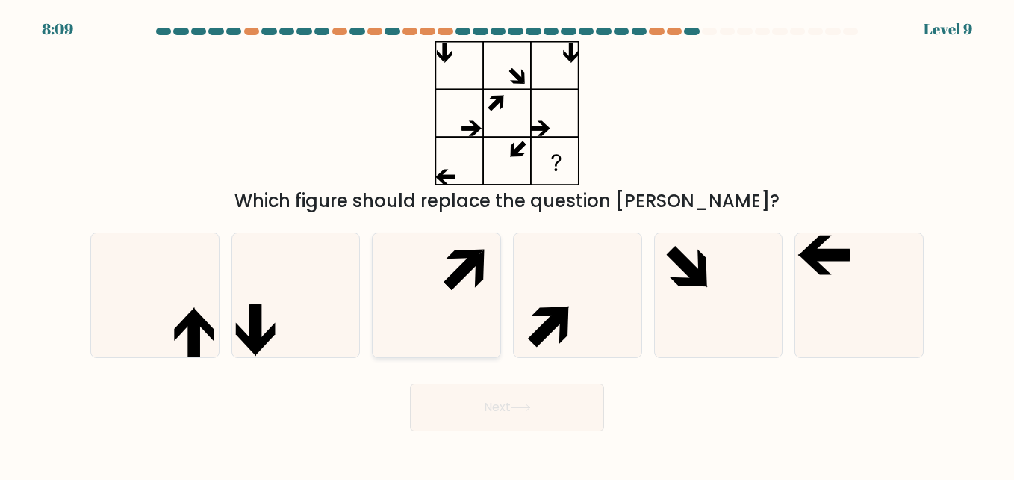
click at [444, 266] on icon at bounding box center [436, 295] width 124 height 124
click at [507, 244] on input "c." at bounding box center [507, 242] width 1 height 4
radio input "true"
click at [553, 403] on button "Next" at bounding box center [507, 407] width 194 height 48
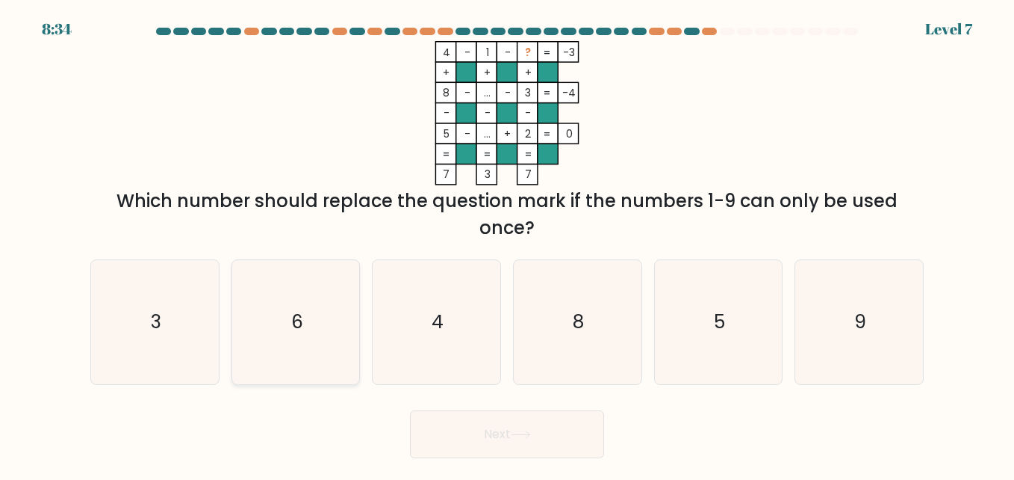
click at [329, 307] on icon "6" at bounding box center [296, 322] width 124 height 124
click at [507, 244] on input "b. 6" at bounding box center [507, 242] width 1 height 4
radio input "true"
click at [579, 447] on button "Next" at bounding box center [507, 434] width 194 height 48
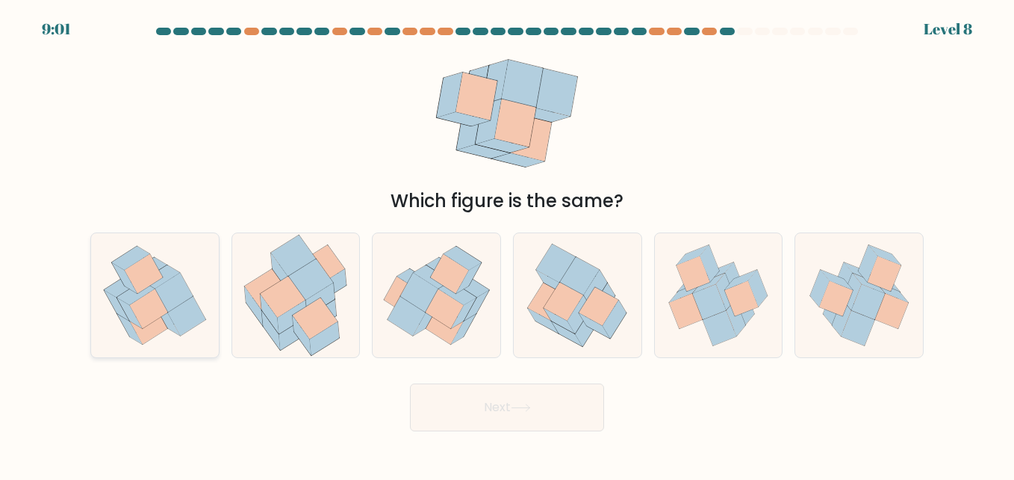
click at [196, 317] on icon at bounding box center [186, 316] width 38 height 40
click at [507, 244] on input "a." at bounding box center [507, 242] width 1 height 4
radio input "true"
click at [481, 412] on button "Next" at bounding box center [507, 407] width 194 height 48
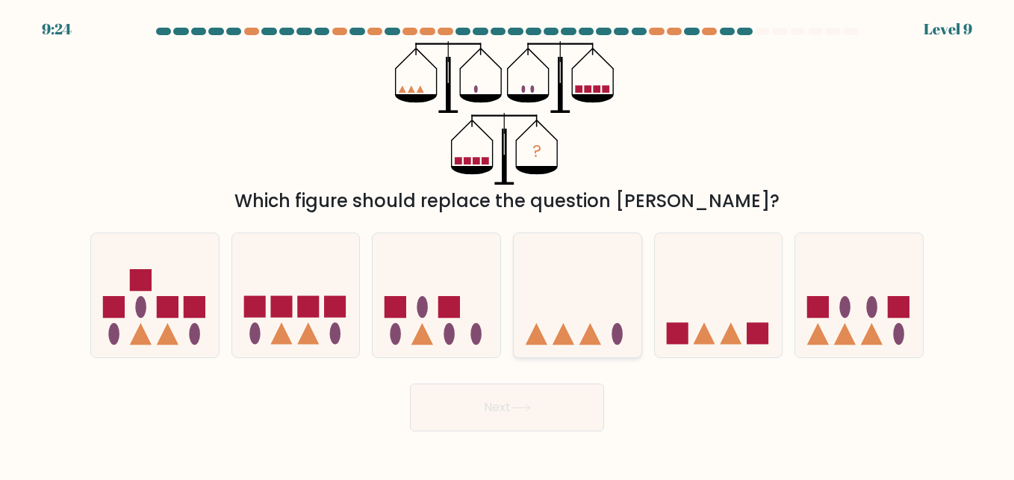
click at [614, 320] on icon at bounding box center [578, 294] width 128 height 105
click at [508, 244] on input "d." at bounding box center [507, 242] width 1 height 4
radio input "true"
click at [560, 415] on button "Next" at bounding box center [507, 407] width 194 height 48
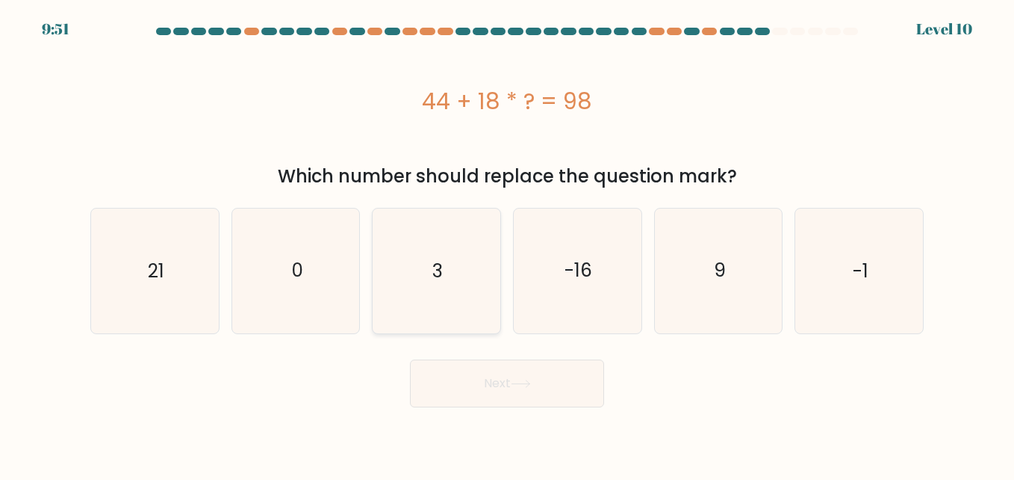
click at [436, 273] on text "3" at bounding box center [437, 271] width 10 height 26
click at [507, 244] on input "c. 3" at bounding box center [507, 242] width 1 height 4
radio input "true"
click at [543, 381] on button "Next" at bounding box center [507, 383] width 194 height 48
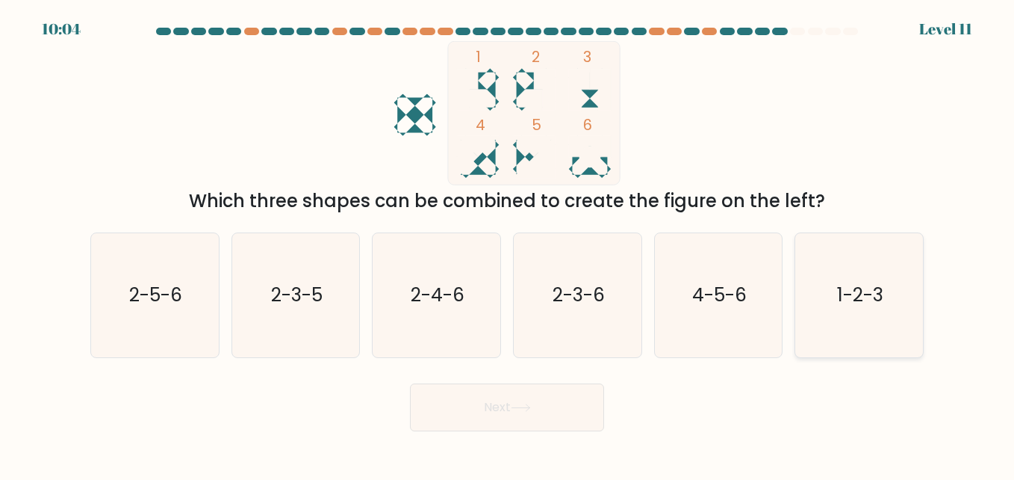
click at [856, 299] on text "1-2-3" at bounding box center [860, 295] width 46 height 26
click at [508, 244] on input "f. 1-2-3" at bounding box center [507, 242] width 1 height 4
radio input "true"
click at [530, 420] on button "Next" at bounding box center [507, 407] width 194 height 48
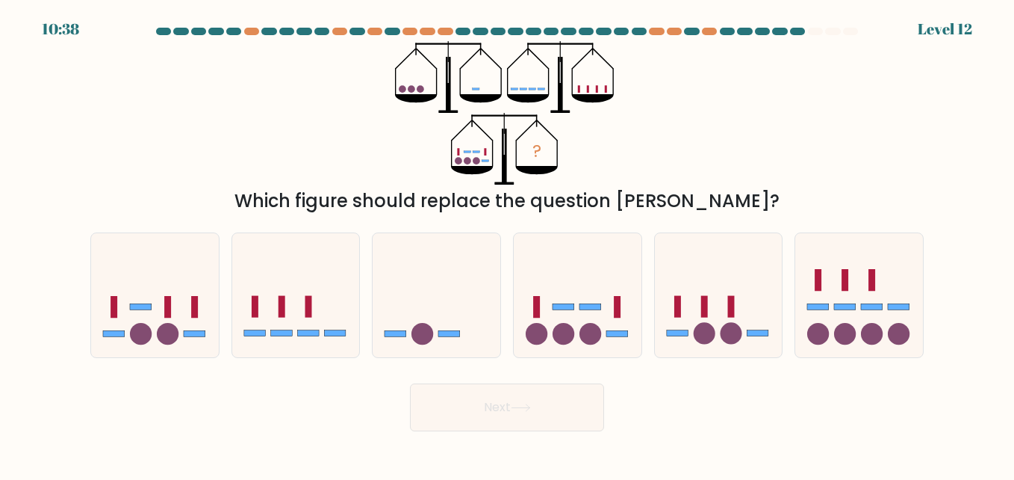
click at [536, 193] on div "Which figure should replace the question mark?" at bounding box center [507, 200] width 816 height 27
click at [563, 252] on icon at bounding box center [578, 294] width 128 height 105
click at [508, 244] on input "d." at bounding box center [507, 242] width 1 height 4
radio input "true"
click at [568, 301] on icon at bounding box center [578, 295] width 126 height 105
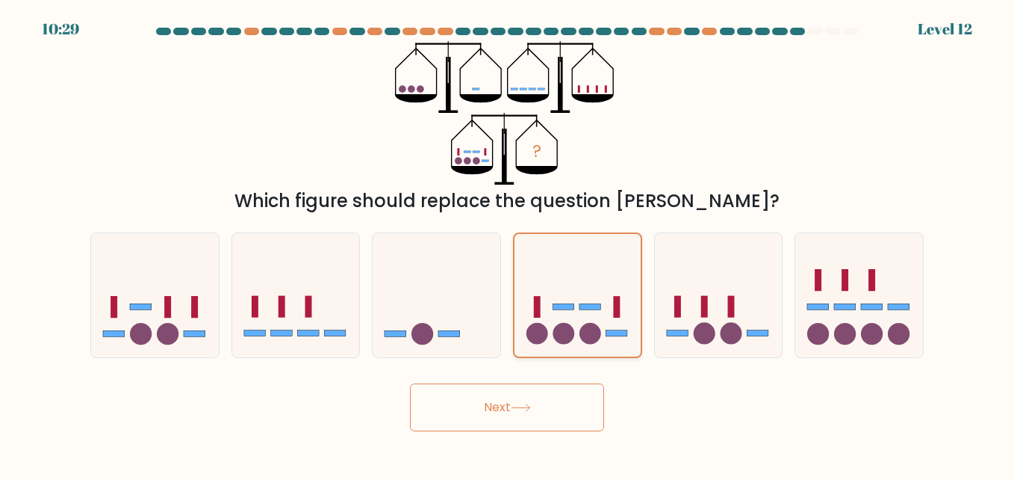
click at [508, 244] on input "d." at bounding box center [507, 242] width 1 height 4
click at [699, 327] on circle at bounding box center [704, 334] width 22 height 22
click at [508, 244] on input "e." at bounding box center [507, 242] width 1 height 4
radio input "true"
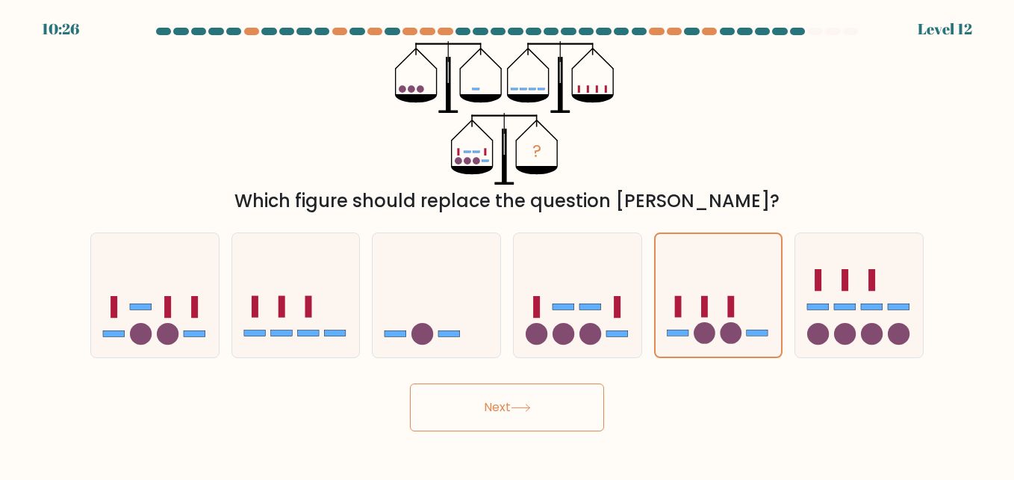
click at [559, 415] on button "Next" at bounding box center [507, 407] width 194 height 48
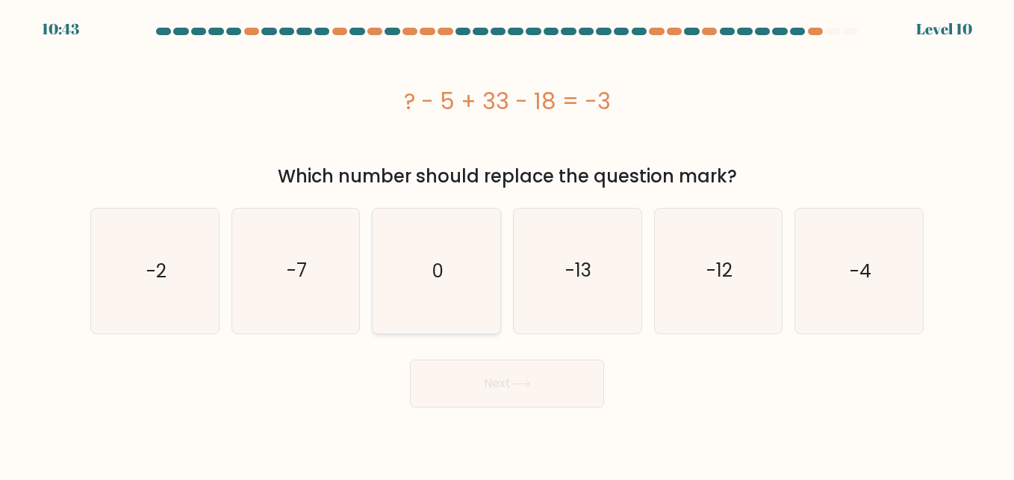
click at [411, 259] on icon "0" at bounding box center [436, 270] width 124 height 124
click at [507, 244] on input "c. 0" at bounding box center [507, 242] width 1 height 4
radio input "true"
click at [280, 286] on icon "-7" at bounding box center [296, 270] width 124 height 124
click at [507, 244] on input "b. -7" at bounding box center [507, 242] width 1 height 4
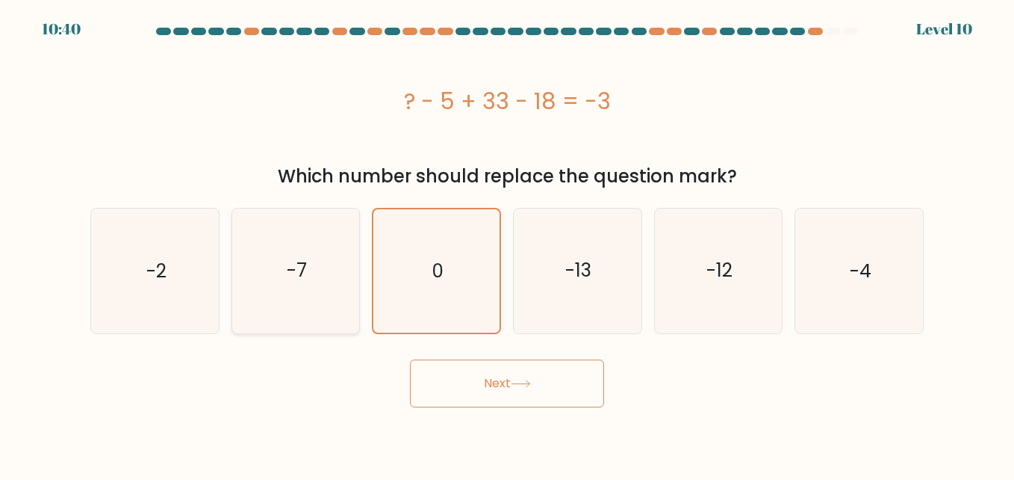
radio input "true"
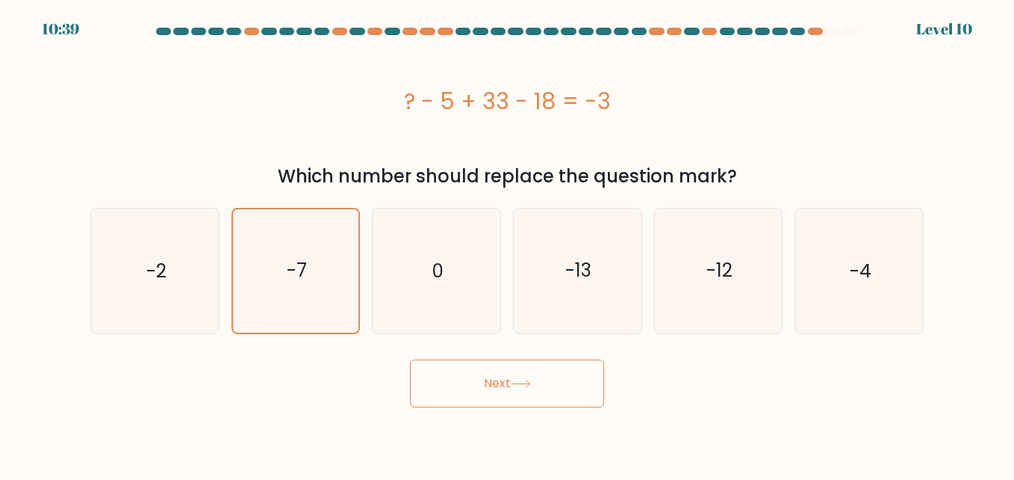
click at [556, 385] on button "Next" at bounding box center [507, 383] width 194 height 48
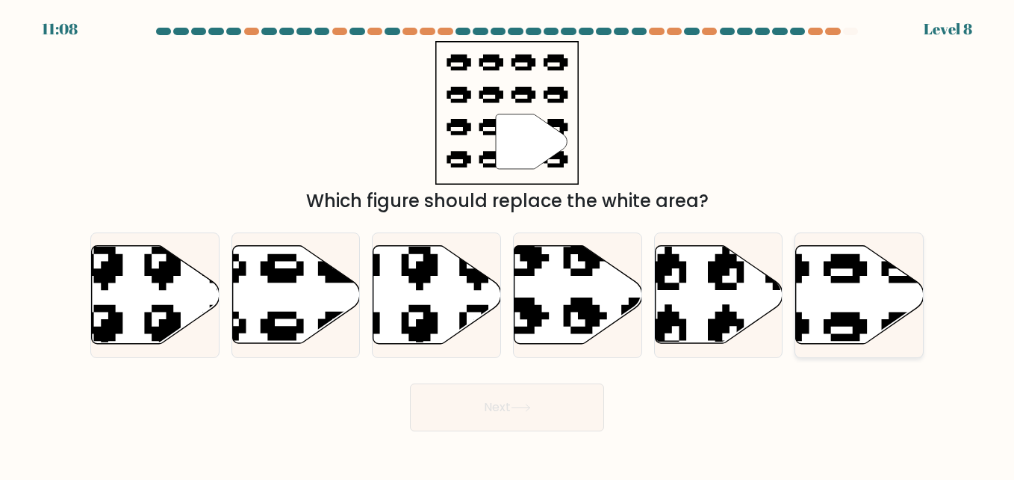
click at [840, 301] on icon at bounding box center [860, 295] width 128 height 98
click at [508, 244] on input "f." at bounding box center [507, 242] width 1 height 4
radio input "true"
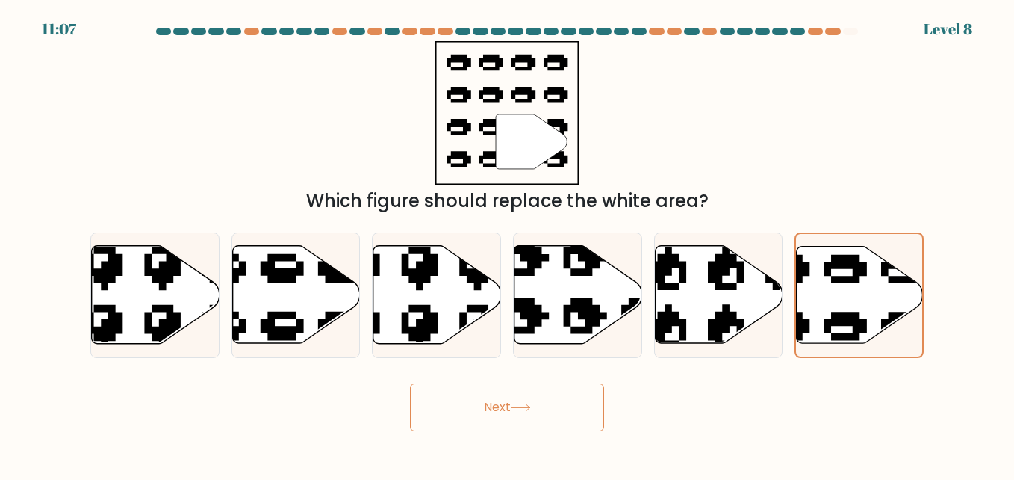
click at [551, 408] on button "Next" at bounding box center [507, 407] width 194 height 48
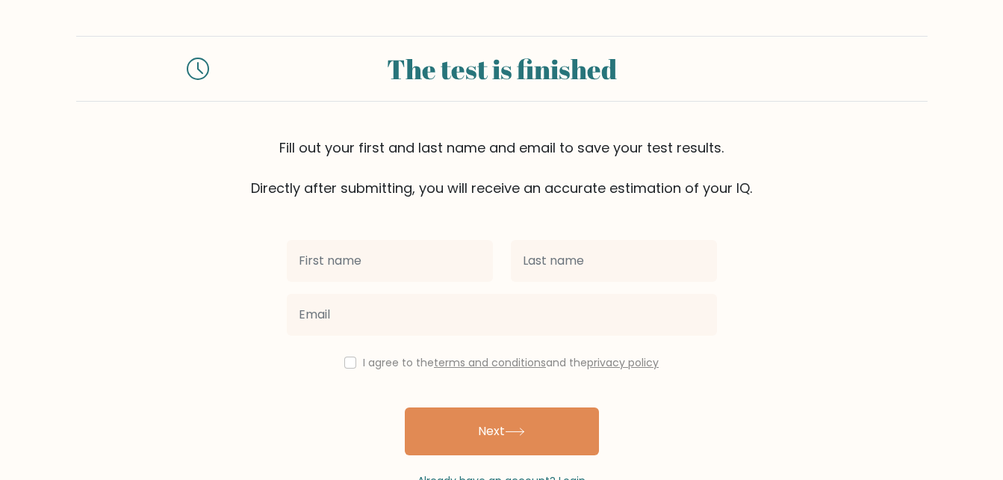
click at [354, 258] on input "text" at bounding box center [390, 261] width 206 height 42
type input "Dyan Duina"
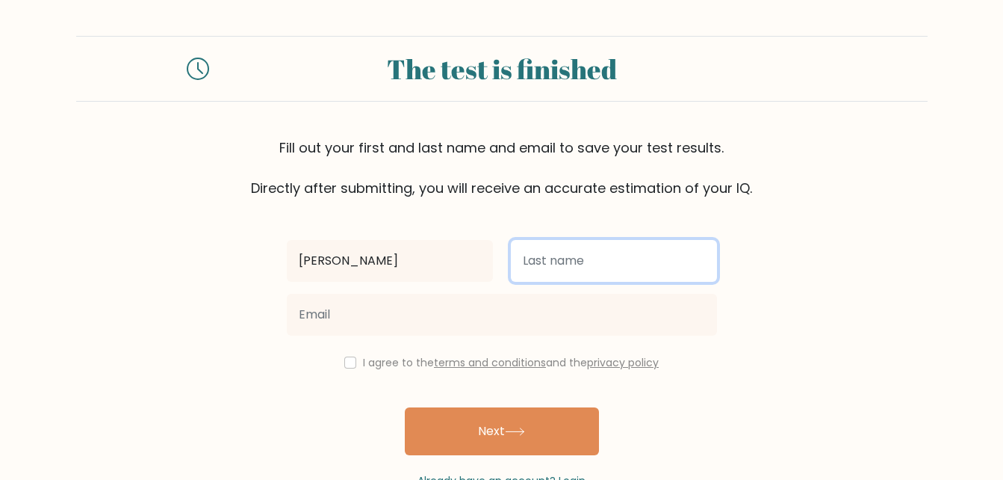
type input "Cruz"
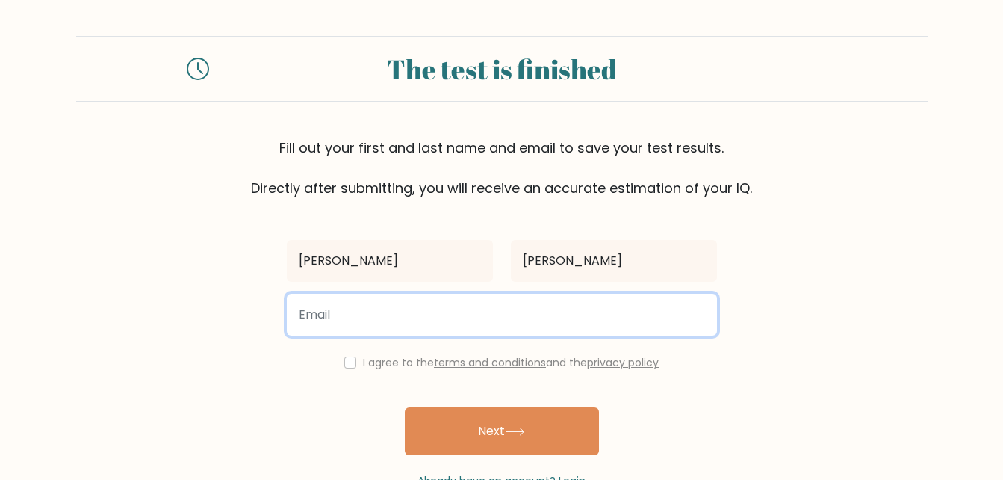
type input "dyanduinac@gmail.com"
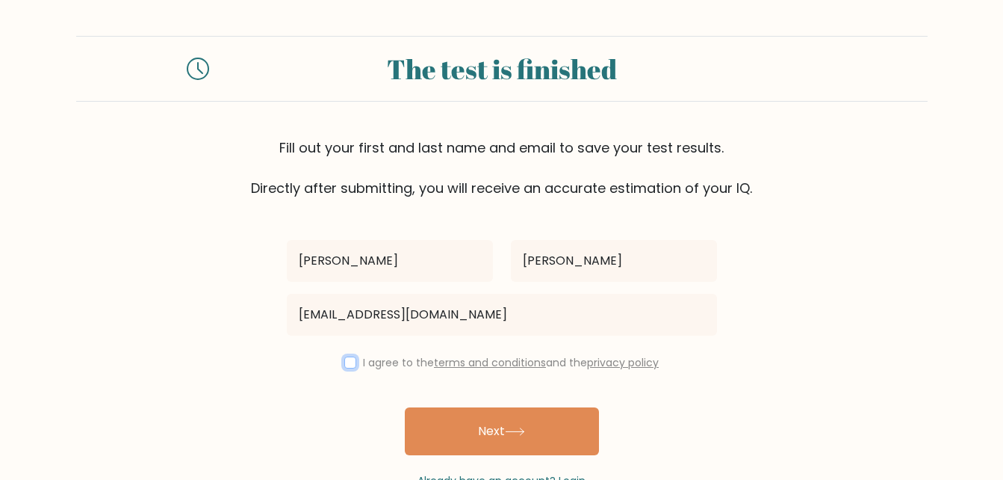
click at [344, 362] on input "checkbox" at bounding box center [350, 362] width 12 height 12
checkbox input "true"
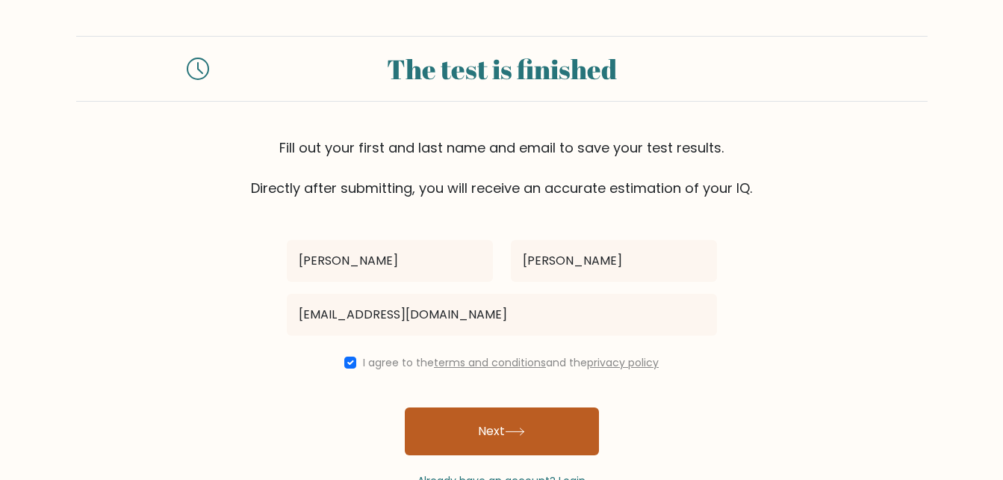
click at [464, 421] on button "Next" at bounding box center [502, 431] width 194 height 48
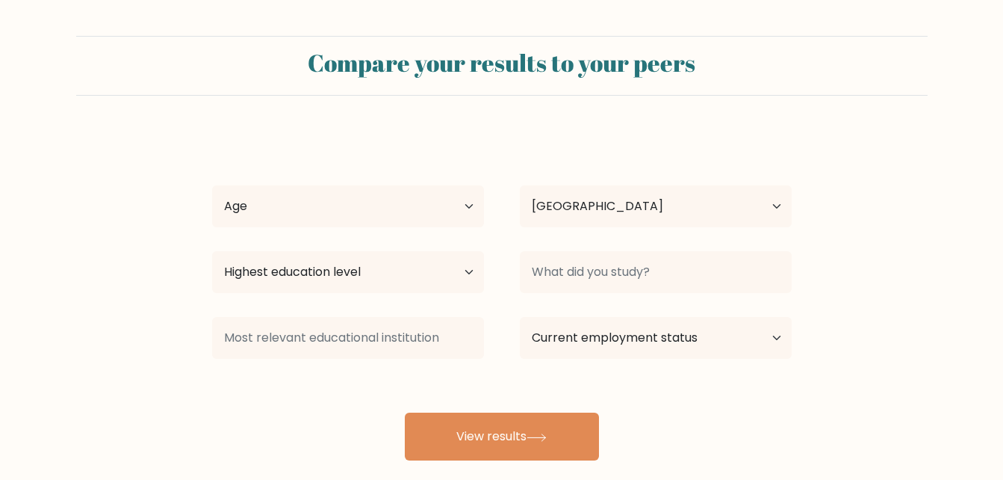
select select "PH"
click at [474, 203] on select "Age Under 18 years old 18-24 years old 25-34 years old 35-44 years old 45-54 ye…" at bounding box center [348, 206] width 272 height 42
select select "35_44"
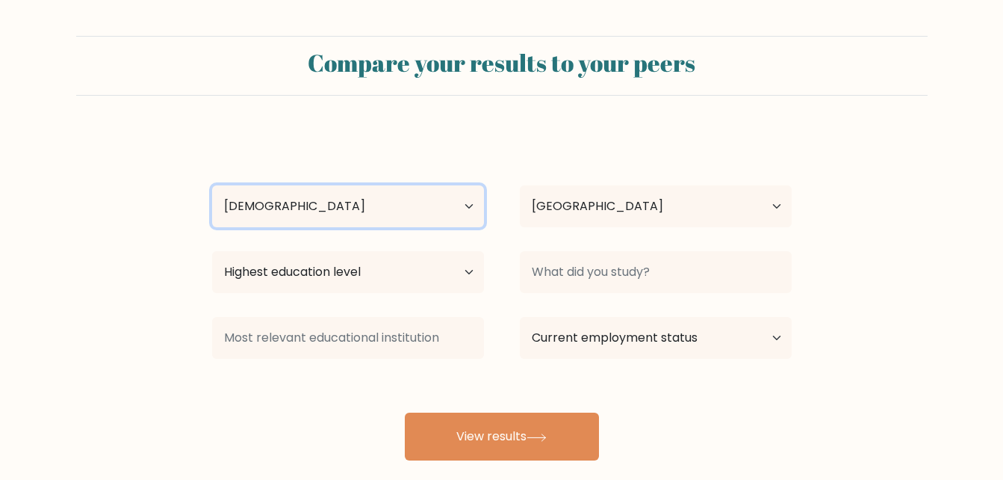
click at [212, 185] on select "Age Under 18 years old 18-24 years old 25-34 years old 35-44 years old 45-54 ye…" at bounding box center [348, 206] width 272 height 42
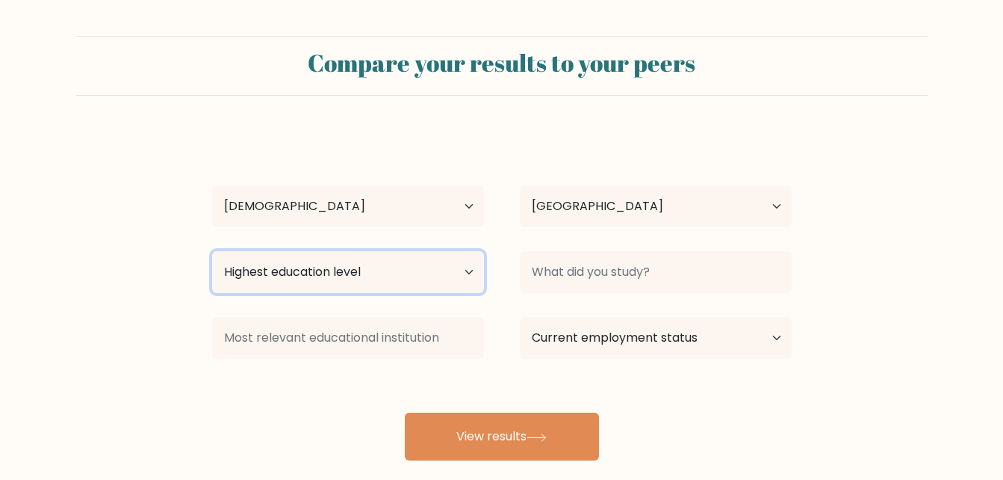
click at [422, 275] on select "Highest education level No schooling Primary Lower Secondary Upper Secondary Oc…" at bounding box center [348, 272] width 272 height 42
select select "bachelors_degree"
click at [212, 251] on select "Highest education level No schooling Primary Lower Secondary Upper Secondary Oc…" at bounding box center [348, 272] width 272 height 42
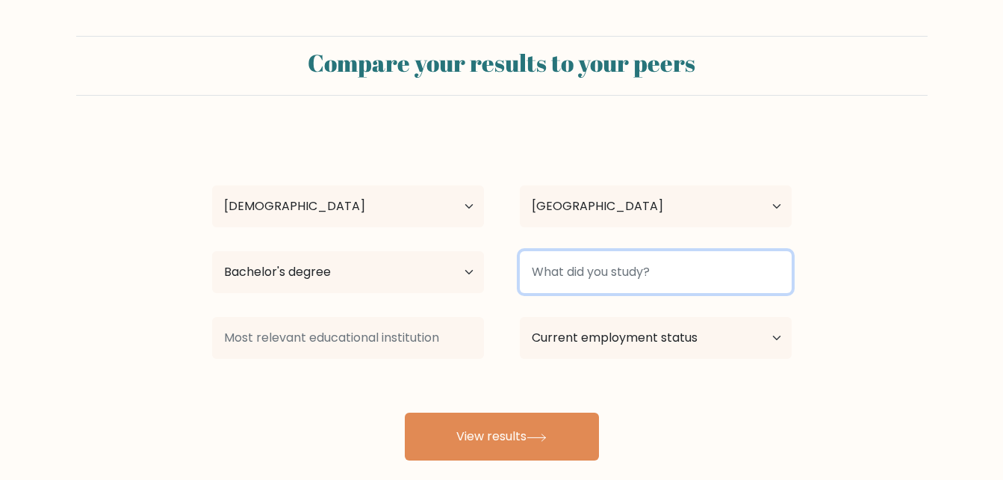
click at [627, 265] on input at bounding box center [656, 272] width 272 height 42
type input "BSCS"
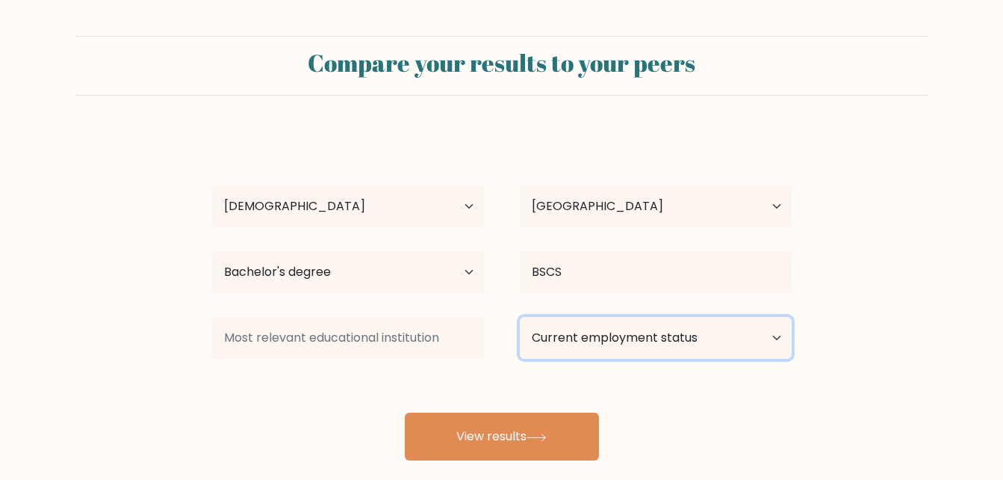
click at [583, 344] on select "Current employment status Employed Student Retired Other / prefer not to answer" at bounding box center [656, 338] width 272 height 42
select select "other"
click at [520, 317] on select "Current employment status Employed Student Retired Other / prefer not to answer" at bounding box center [656, 338] width 272 height 42
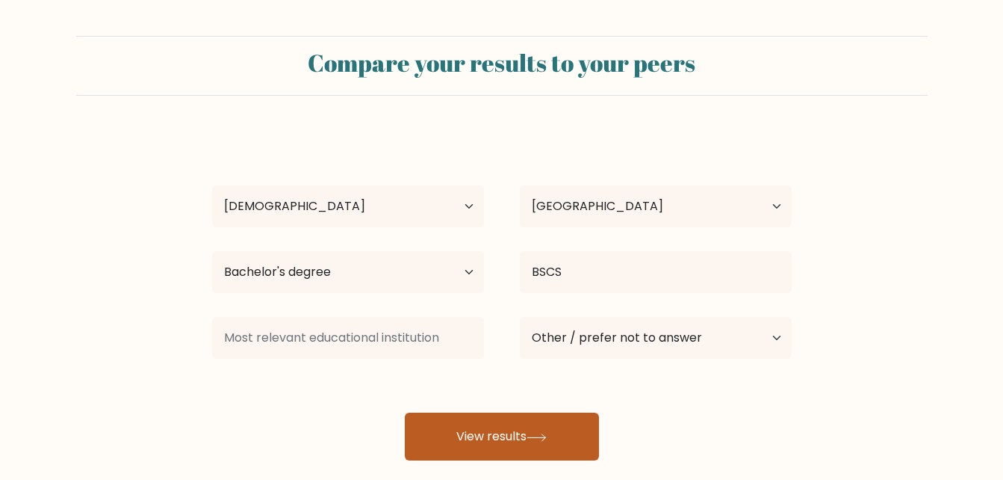
click at [553, 455] on button "View results" at bounding box center [502, 436] width 194 height 48
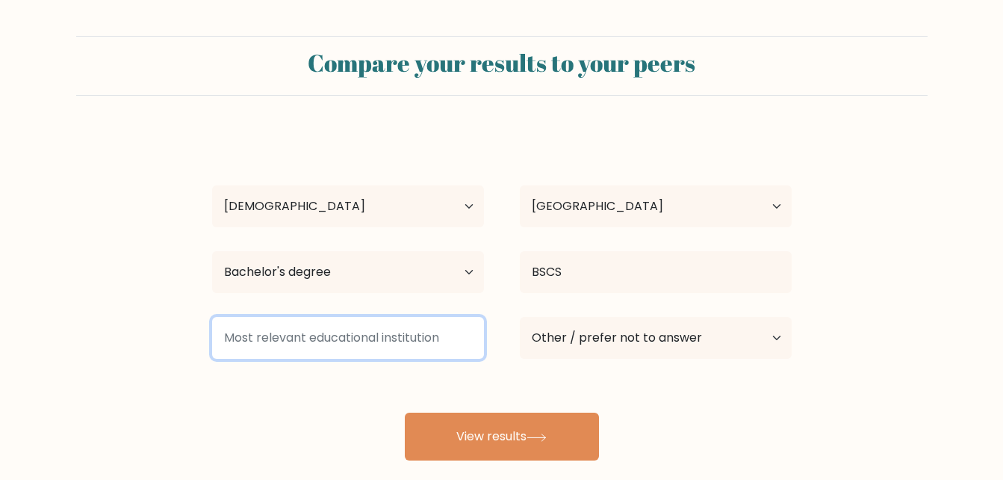
click at [300, 336] on input at bounding box center [348, 338] width 272 height 42
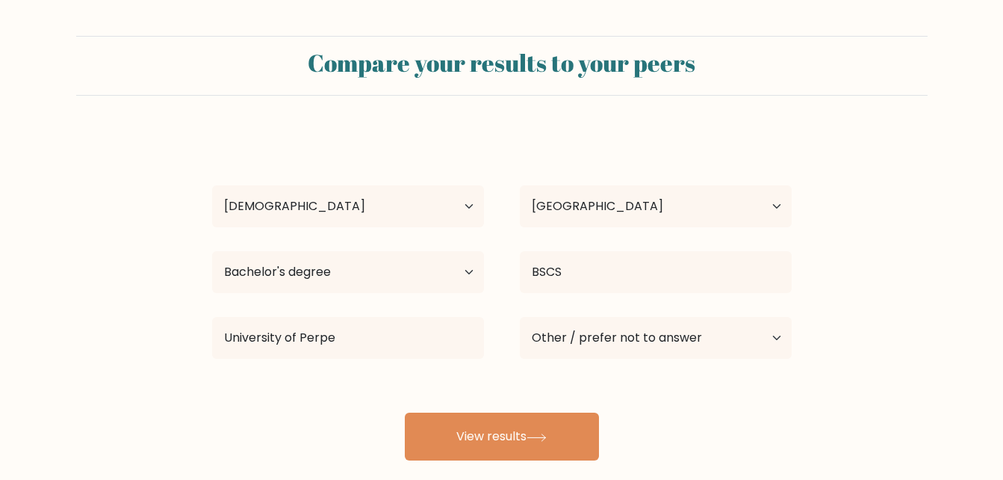
click at [403, 377] on div "Dyan Duina Cruz Age Under 18 years old 18-24 years old 25-34 years old 35-44 ye…" at bounding box center [502, 295] width 598 height 329
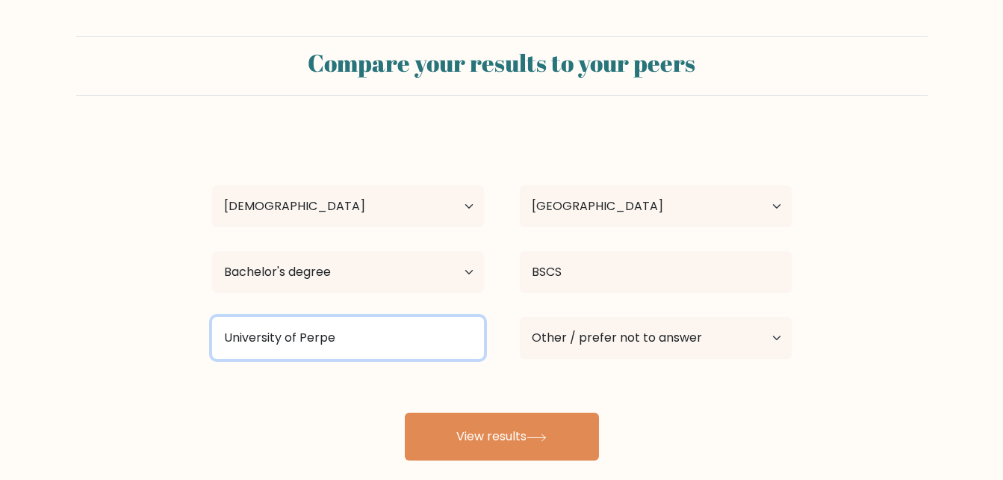
click at [423, 347] on input "University of Perpe" at bounding box center [348, 338] width 272 height 42
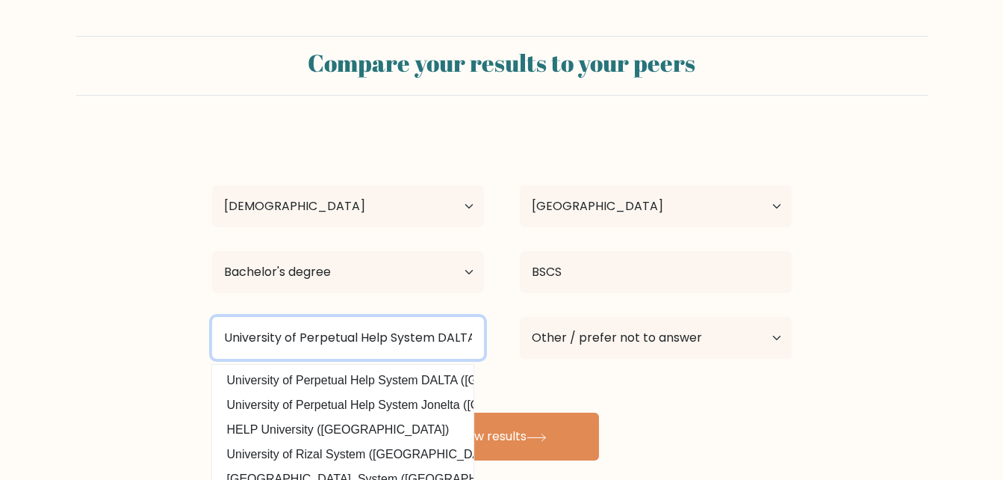
scroll to position [0, 1]
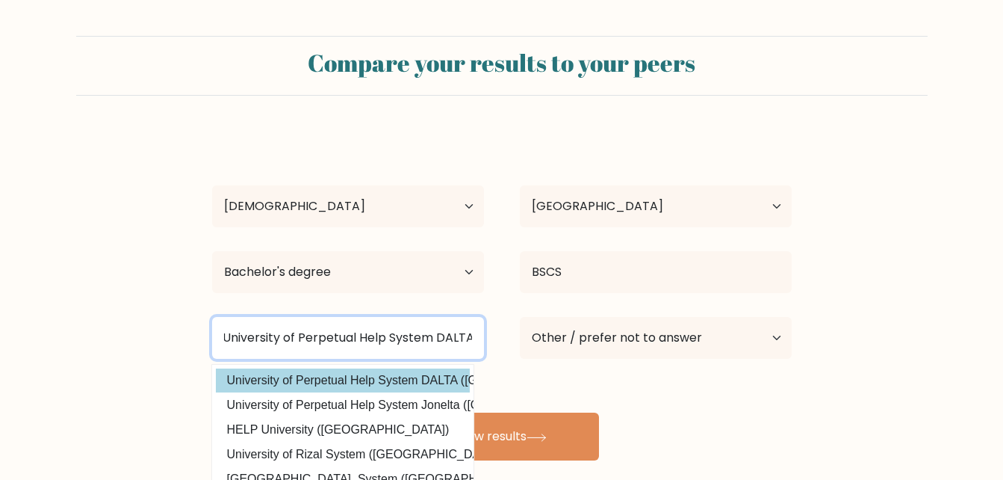
type input "University of Perpetual Help System DALTA"
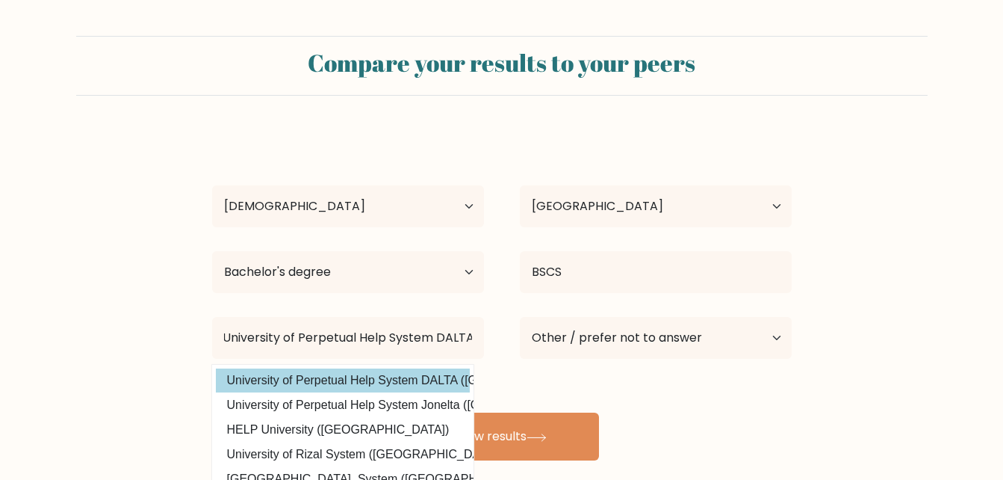
scroll to position [0, 0]
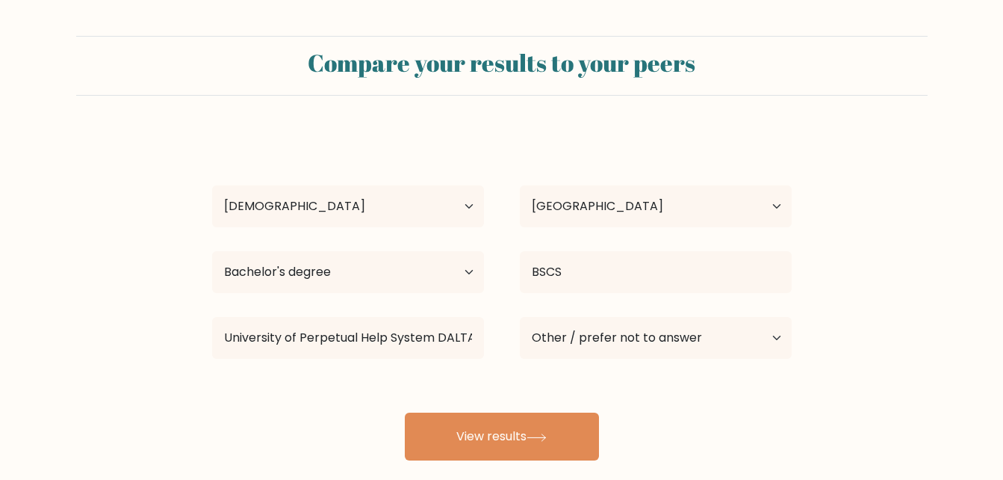
click at [431, 376] on div "Dyan Duina Cruz Age Under 18 years old 18-24 years old 25-34 years old 35-44 ye…" at bounding box center [502, 295] width 598 height 329
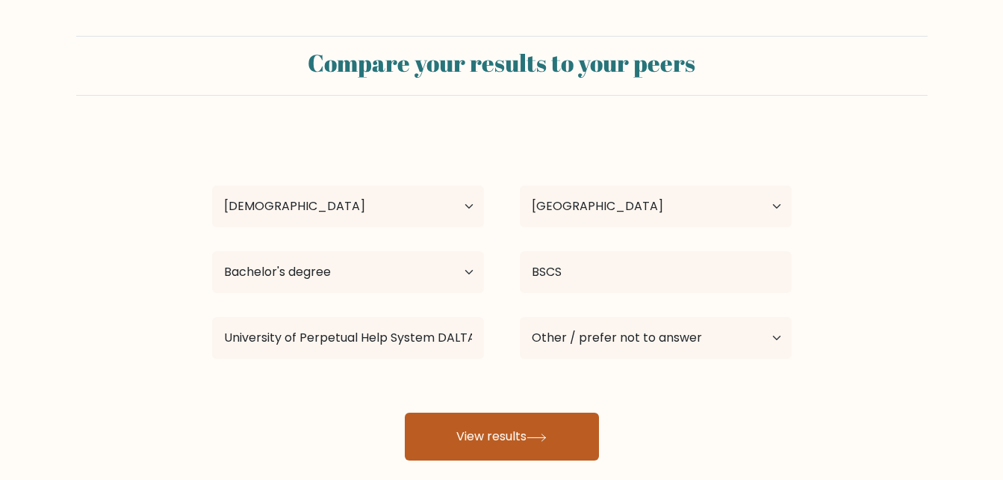
click at [481, 427] on button "View results" at bounding box center [502, 436] width 194 height 48
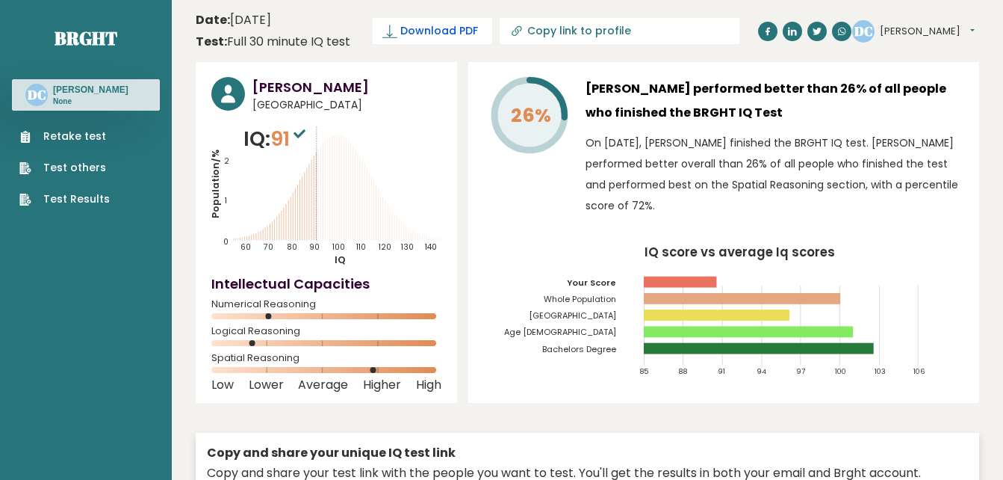
click at [394, 28] on icon at bounding box center [389, 31] width 15 height 15
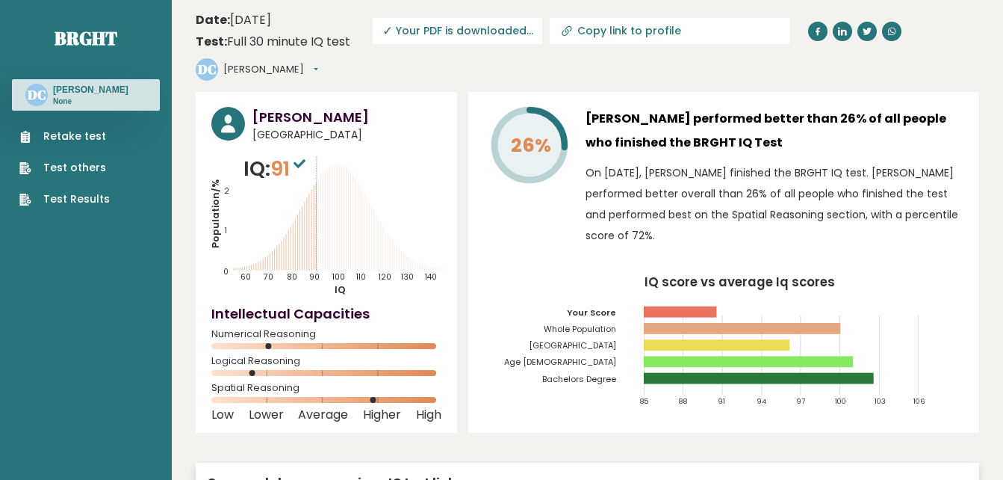
click at [318, 62] on button "Dyan Duina" at bounding box center [270, 69] width 95 height 15
click at [300, 145] on link "Logout" at bounding box center [262, 155] width 76 height 21
